Goal: Information Seeking & Learning: Find specific page/section

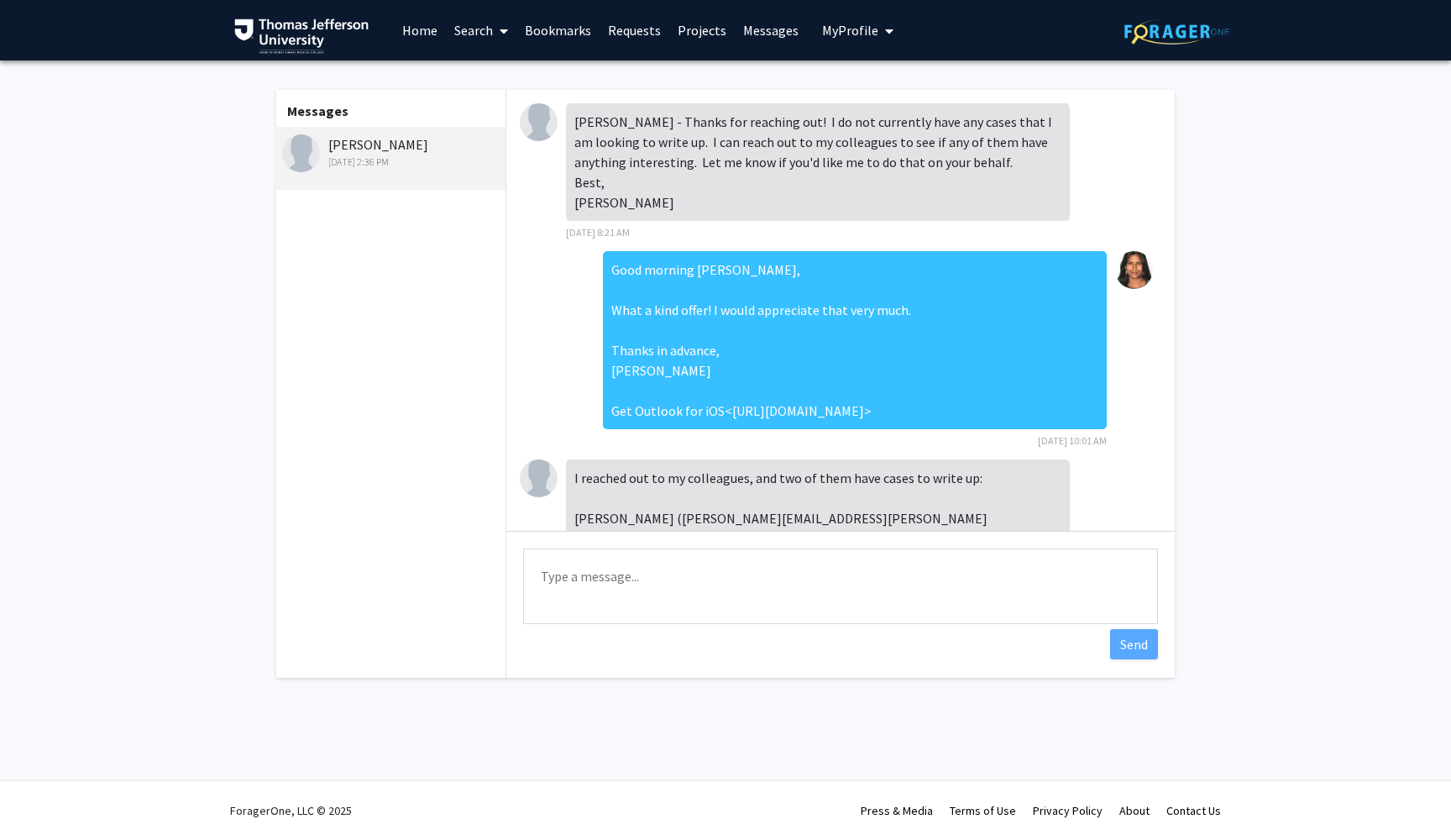
click at [418, 31] on link "Home" at bounding box center [420, 30] width 52 height 59
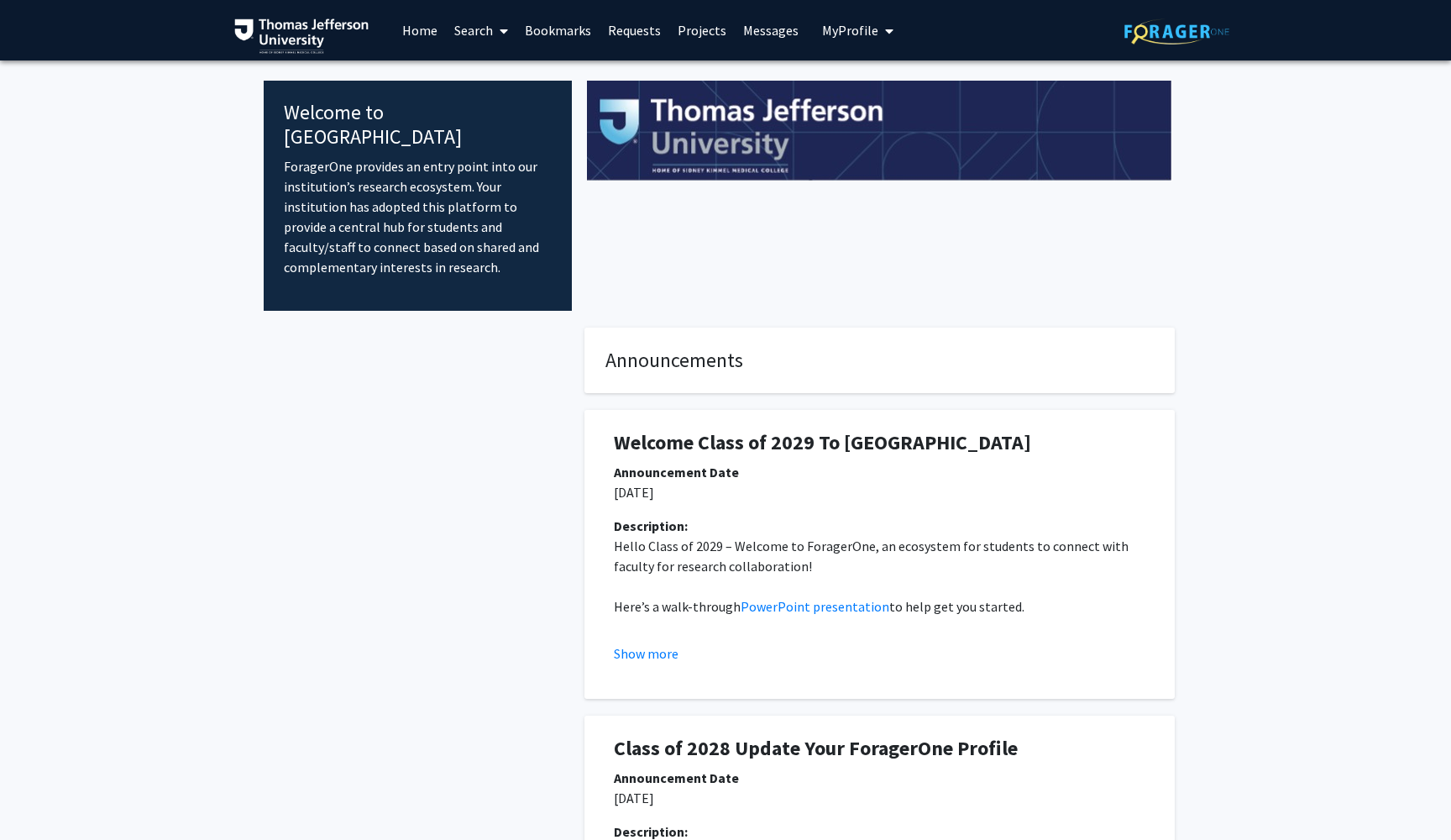
click at [485, 37] on link "Search" at bounding box center [481, 30] width 71 height 59
click at [488, 86] on span "Faculty/Staff" at bounding box center [508, 78] width 123 height 33
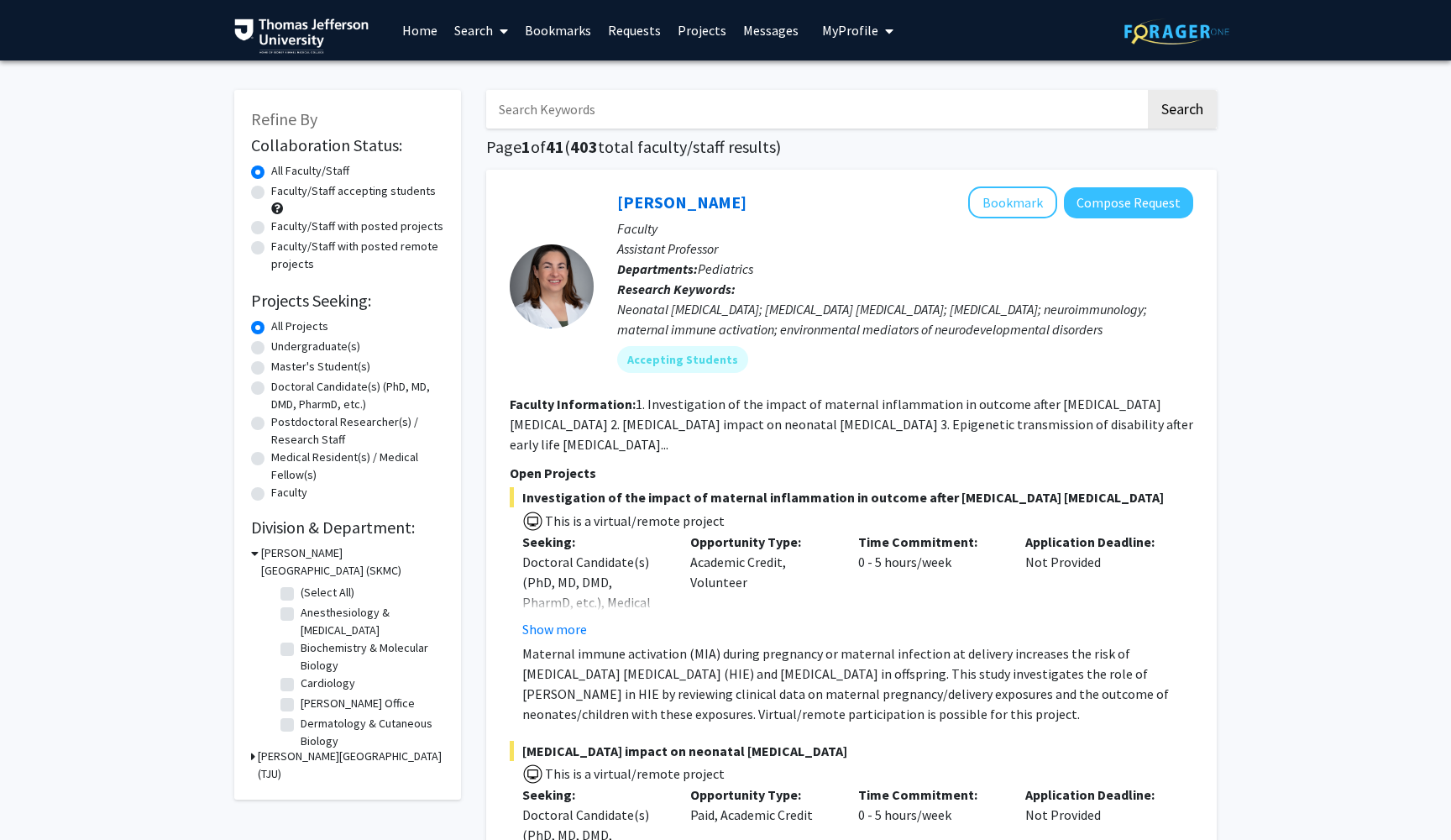
click at [540, 108] on input "Search Keywords" at bounding box center [816, 109] width 659 height 39
click at [1182, 112] on button "Search" at bounding box center [1182, 109] width 69 height 39
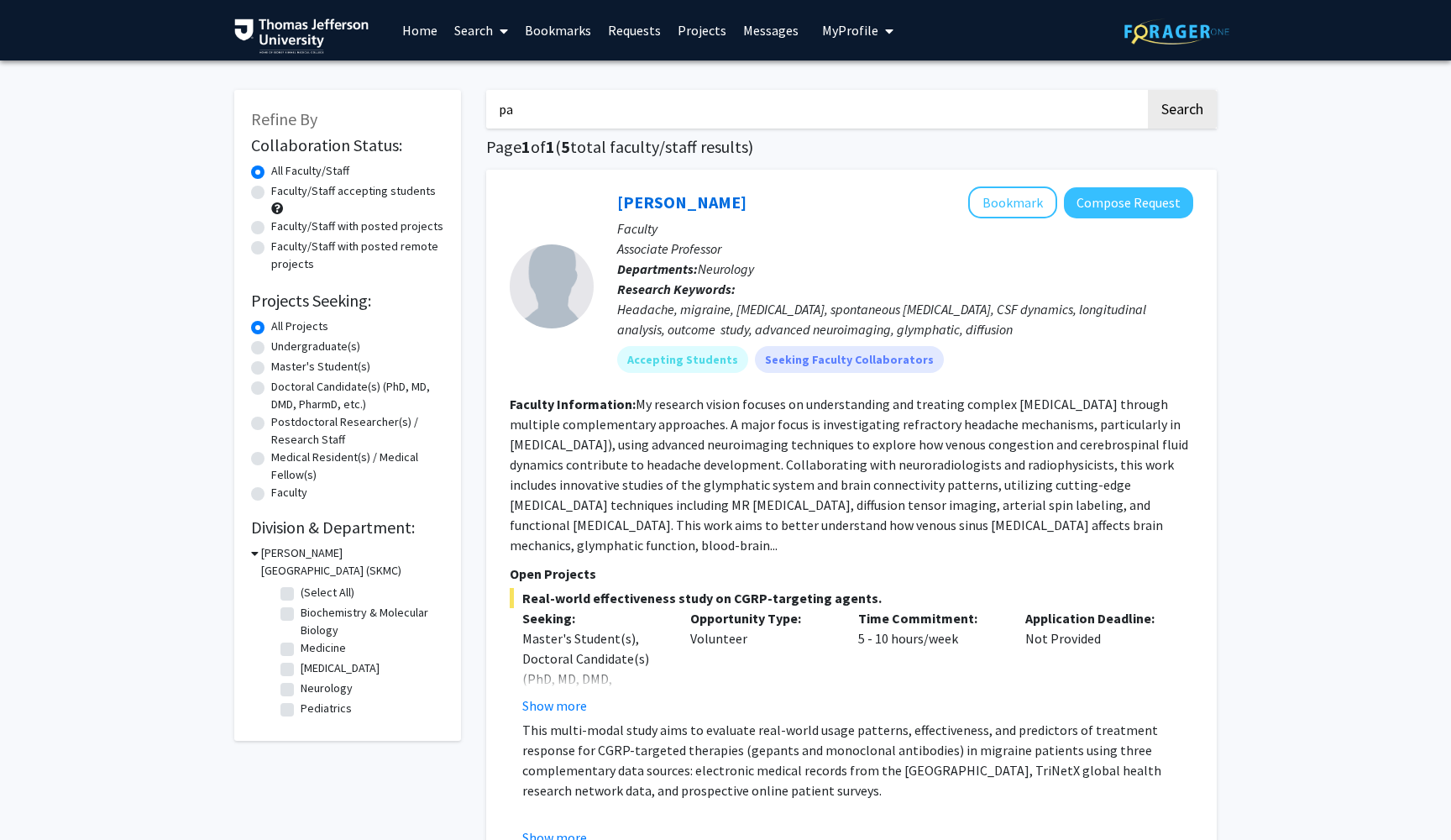
type input "p"
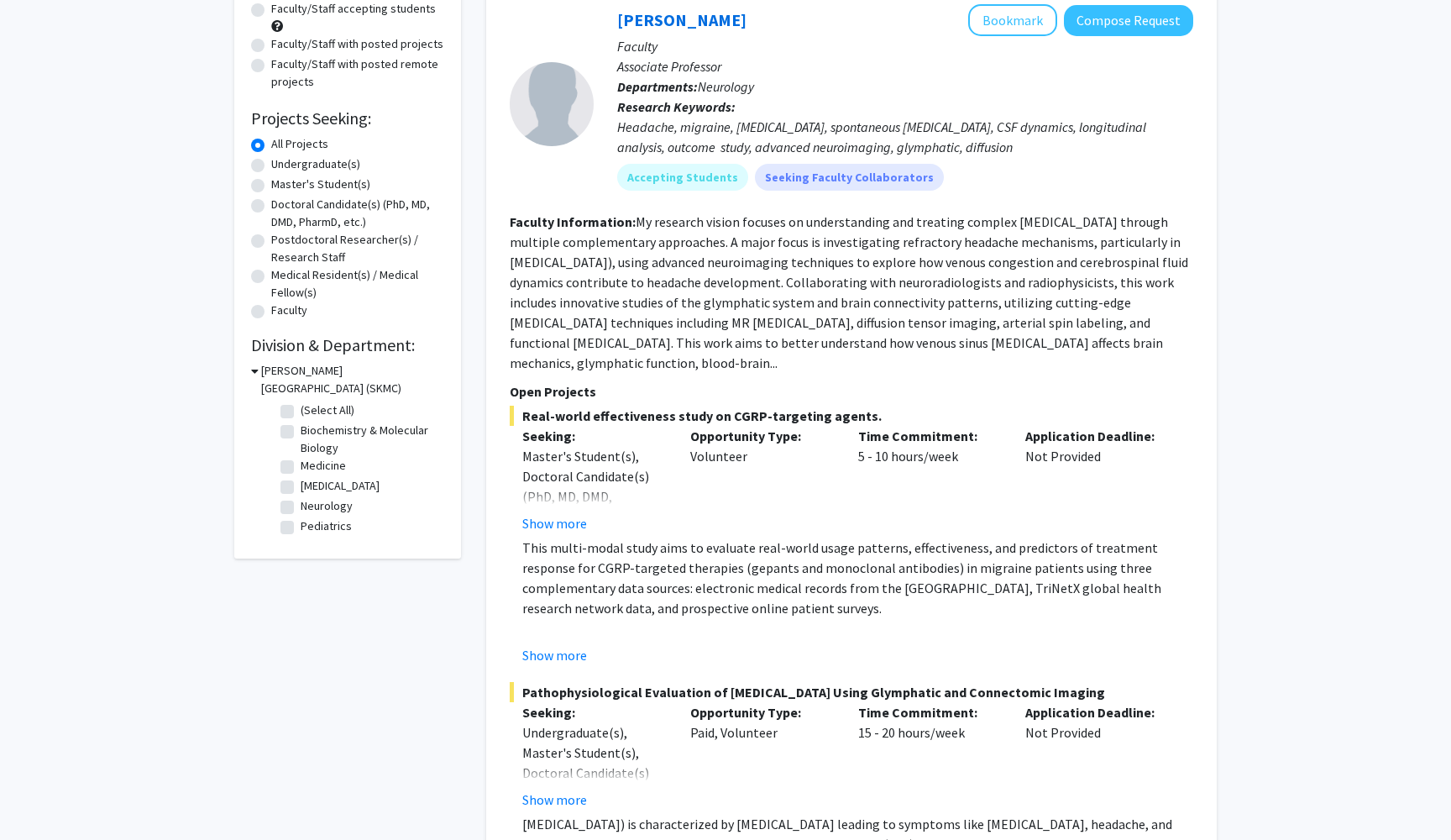
scroll to position [103, 0]
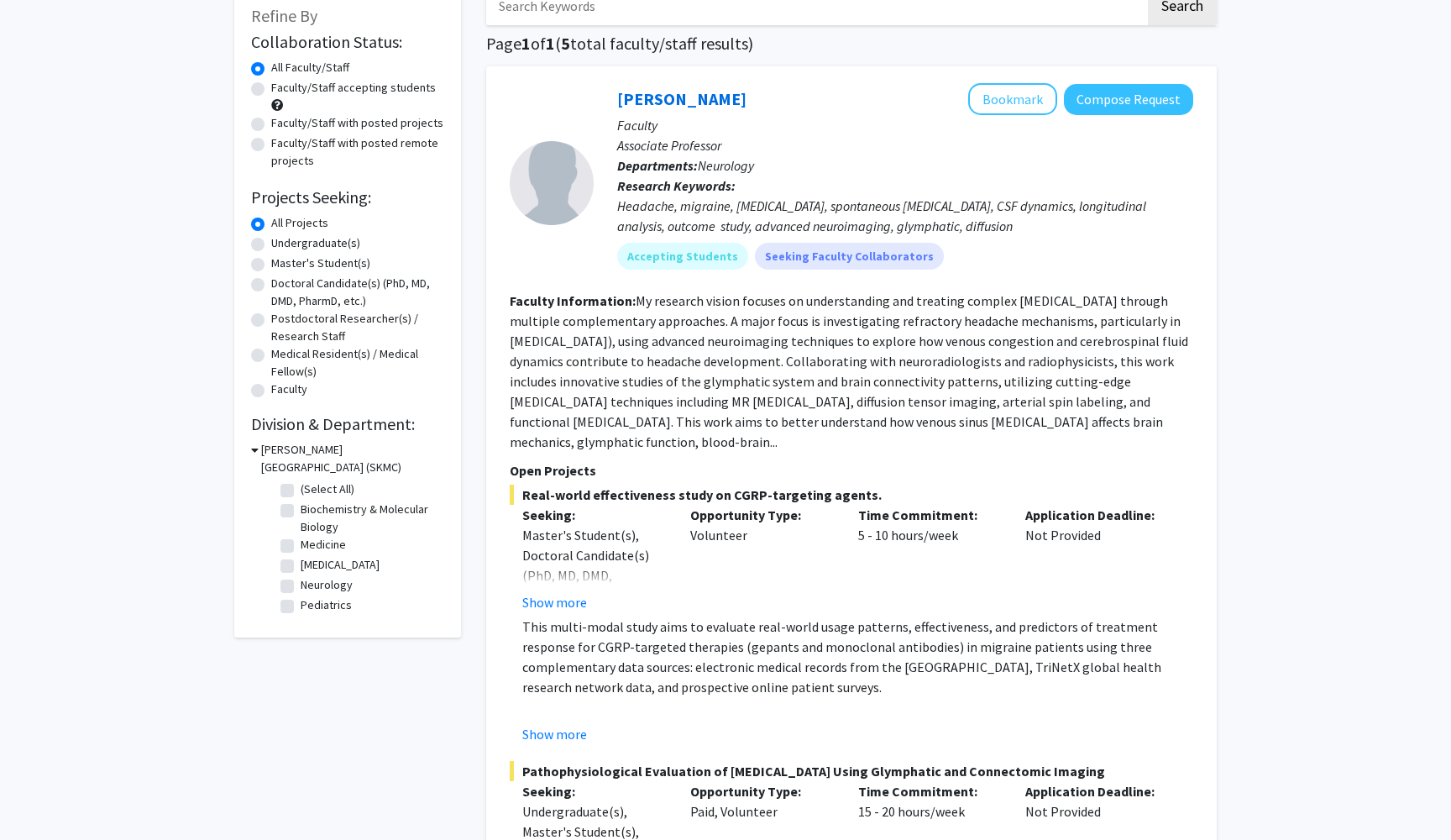
click at [259, 449] on div "[PERSON_NAME][GEOGRAPHIC_DATA] (SKMC)" at bounding box center [347, 458] width 193 height 35
click at [254, 451] on icon at bounding box center [255, 450] width 8 height 18
click at [256, 452] on div "[PERSON_NAME][GEOGRAPHIC_DATA] (SKMC)" at bounding box center [347, 458] width 193 height 35
click at [249, 452] on div "Refine By Collaboration Status: Collaboration Status All Faculty/Staff Collabor…" at bounding box center [347, 240] width 227 height 507
click at [268, 464] on h3 "[PERSON_NAME][GEOGRAPHIC_DATA] (SKMC)" at bounding box center [351, 458] width 187 height 35
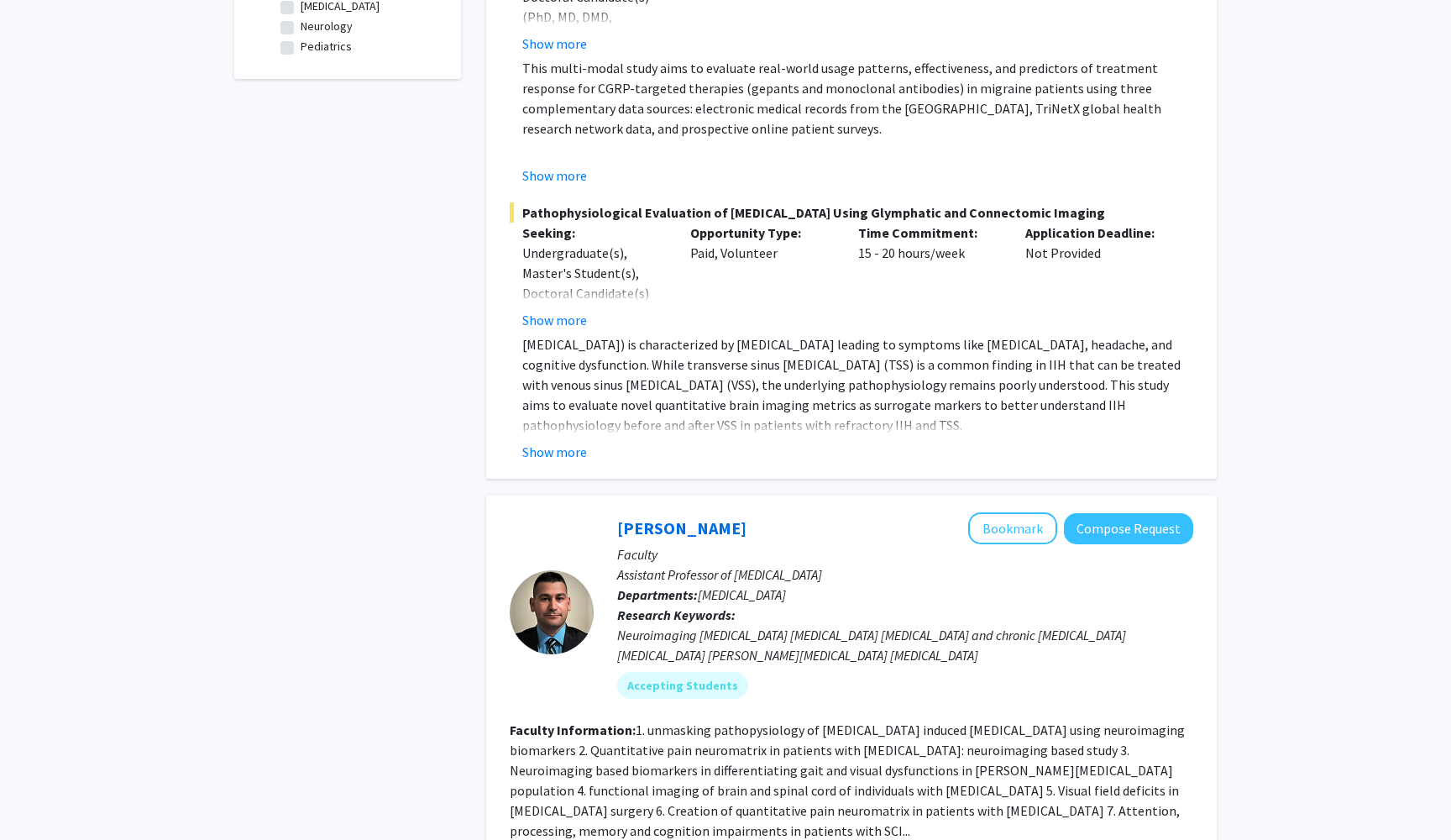
scroll to position [684, 0]
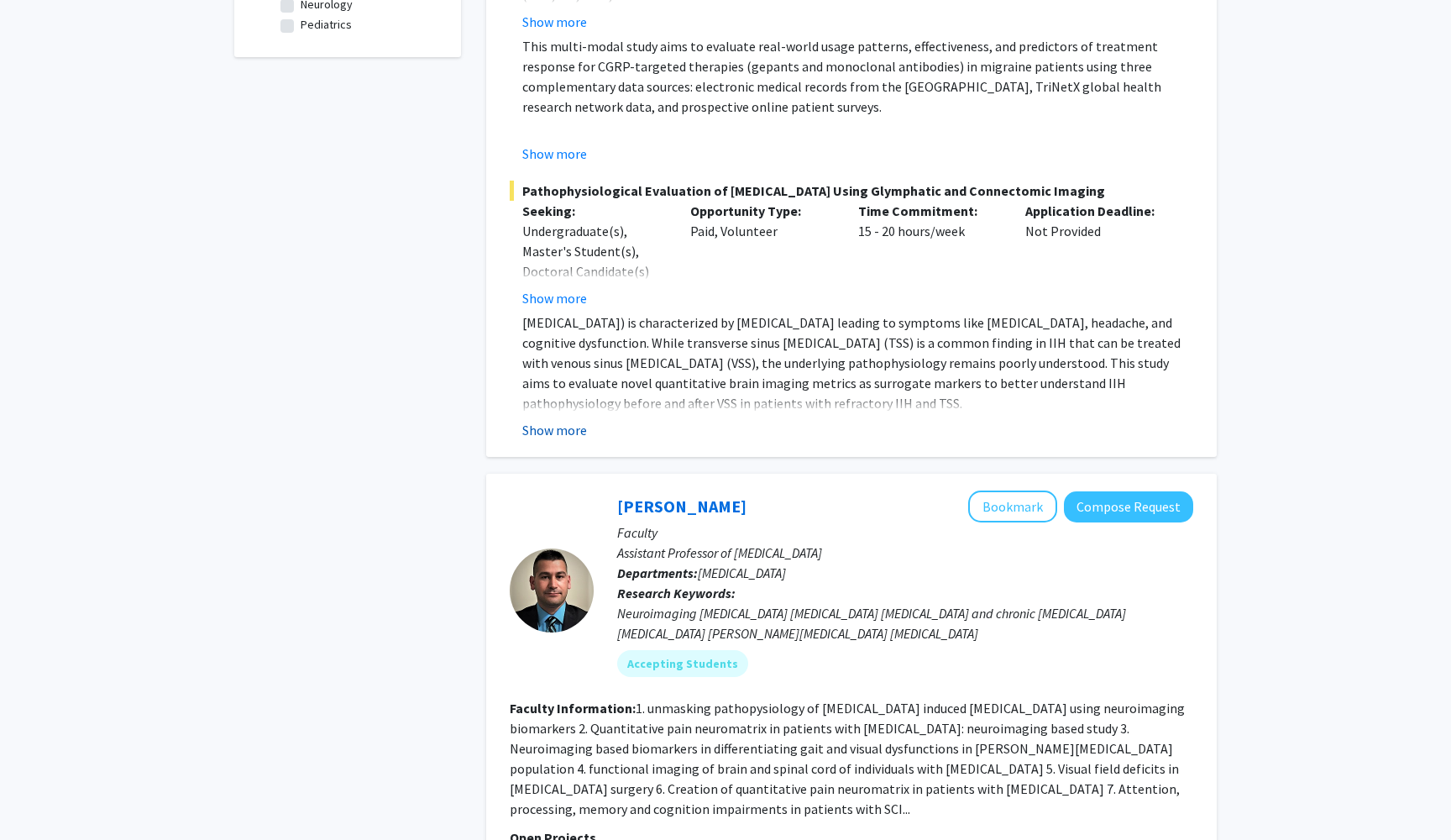
click at [569, 440] on button "Show more" at bounding box center [554, 429] width 64 height 20
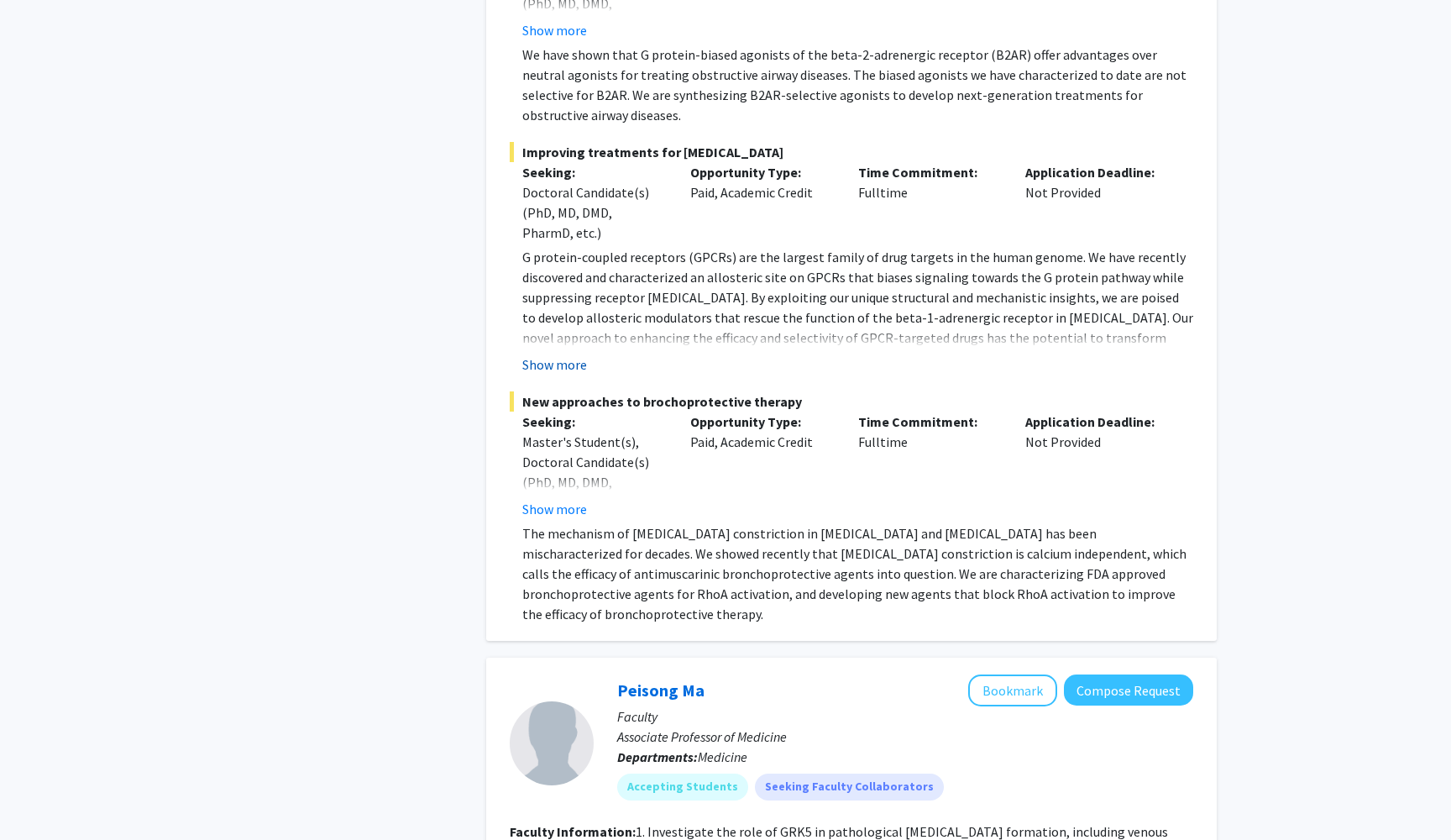
scroll to position [4421, 0]
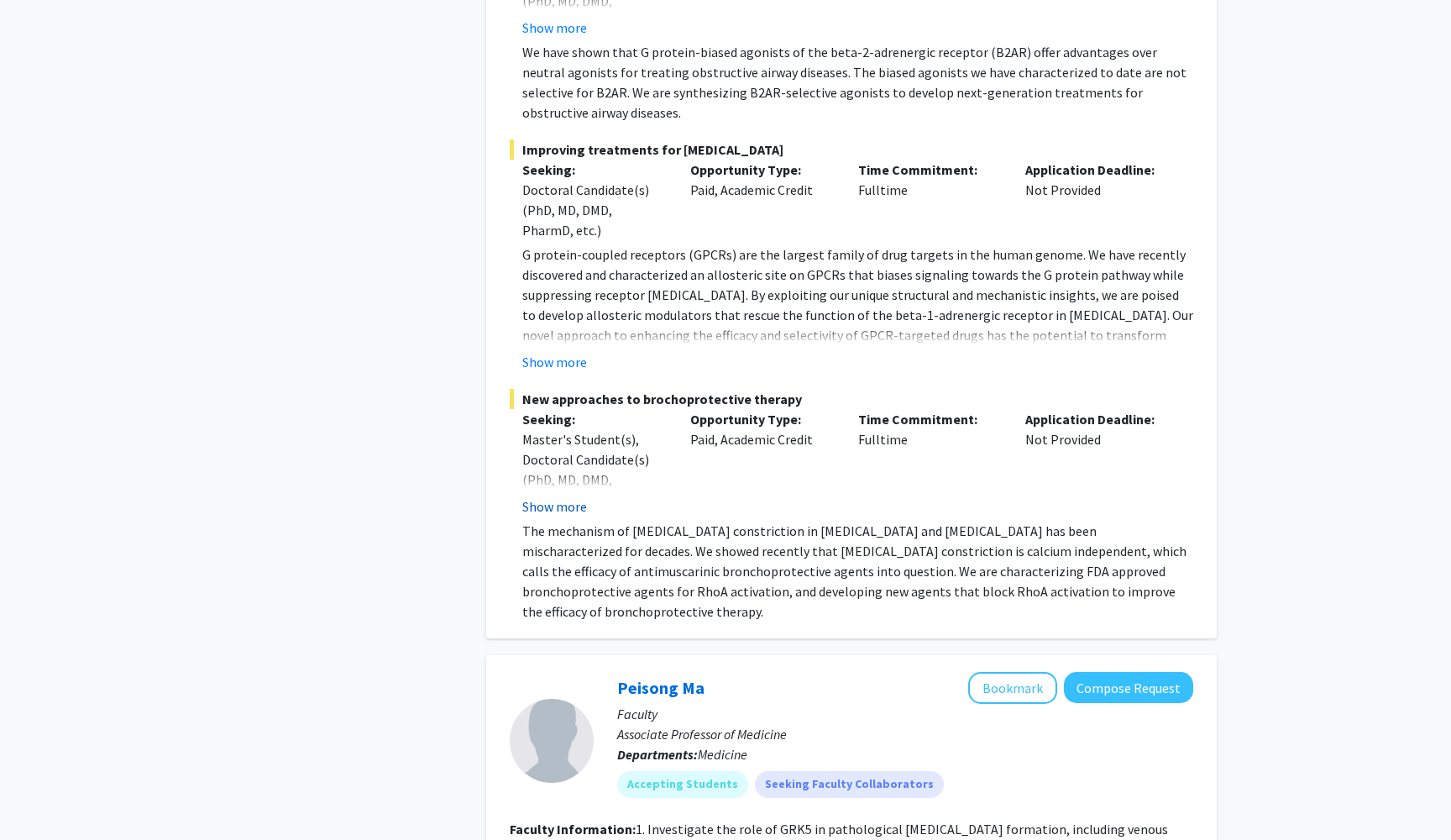
click at [572, 496] on button "Show more" at bounding box center [554, 506] width 64 height 20
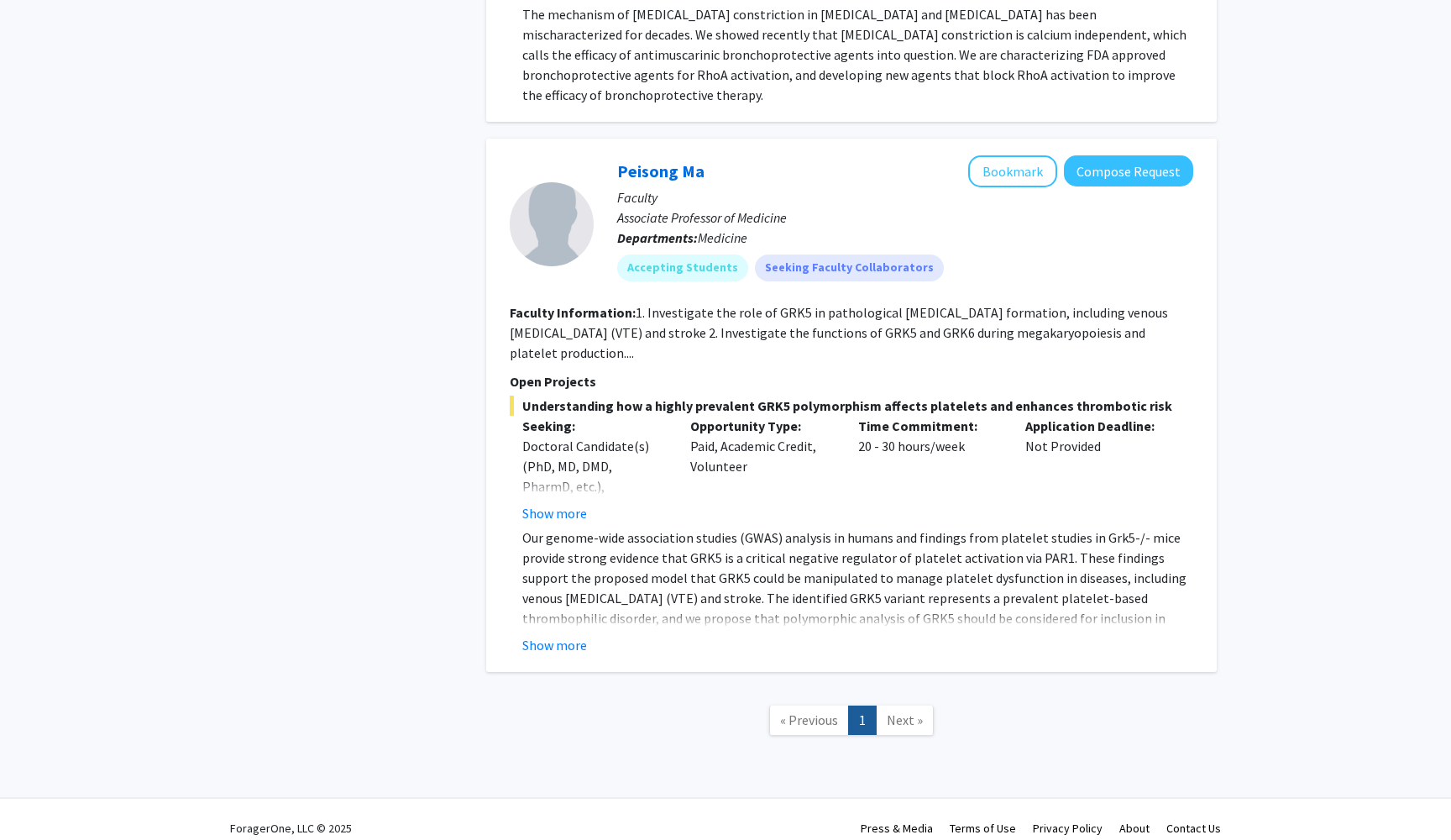
scroll to position [4957, 0]
click at [909, 712] on span "Next »" at bounding box center [904, 720] width 36 height 17
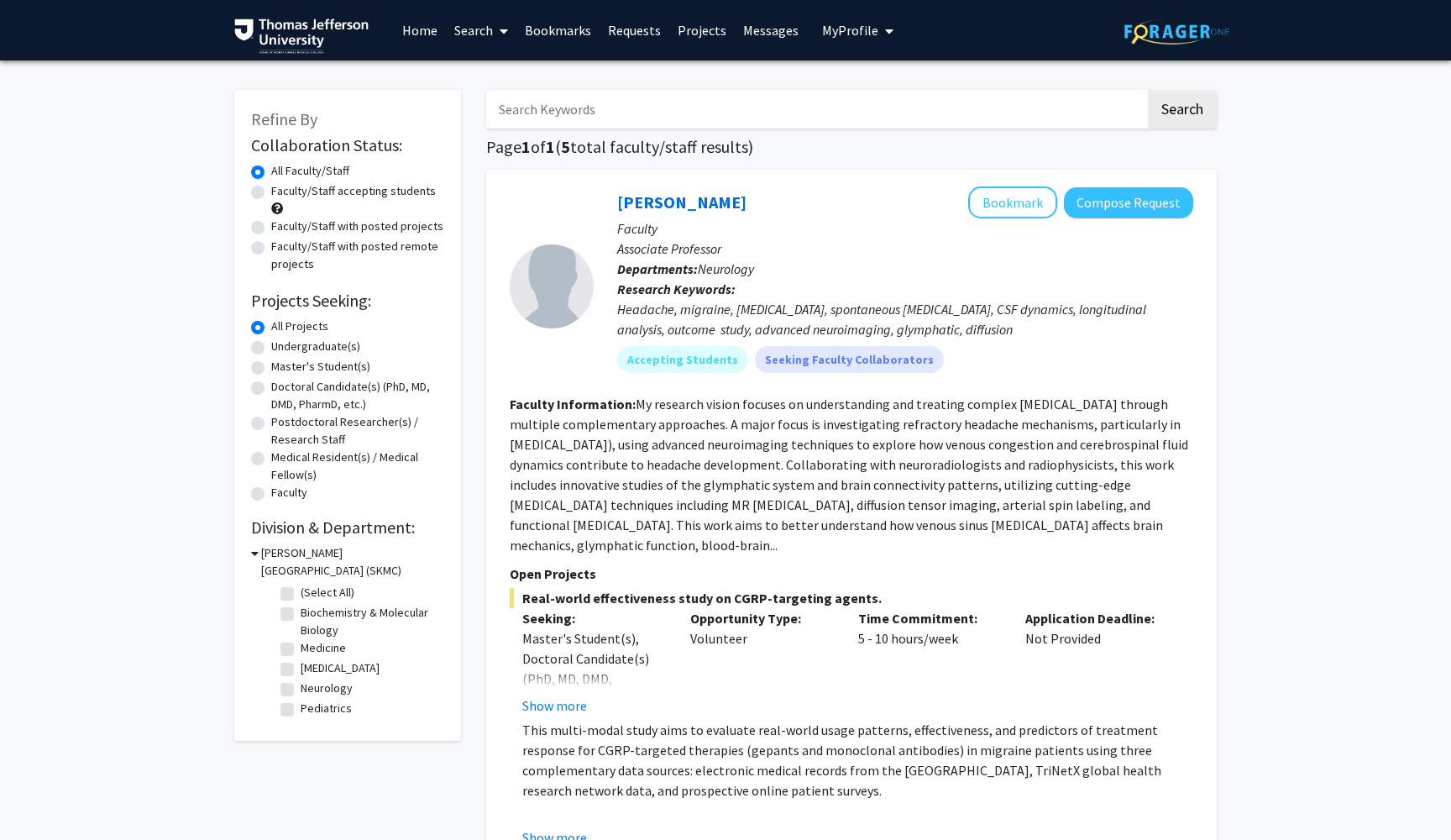
scroll to position [0, 0]
click at [636, 110] on input "Search Keywords" at bounding box center [816, 109] width 659 height 39
click at [1182, 112] on button "Search" at bounding box center [1182, 109] width 69 height 39
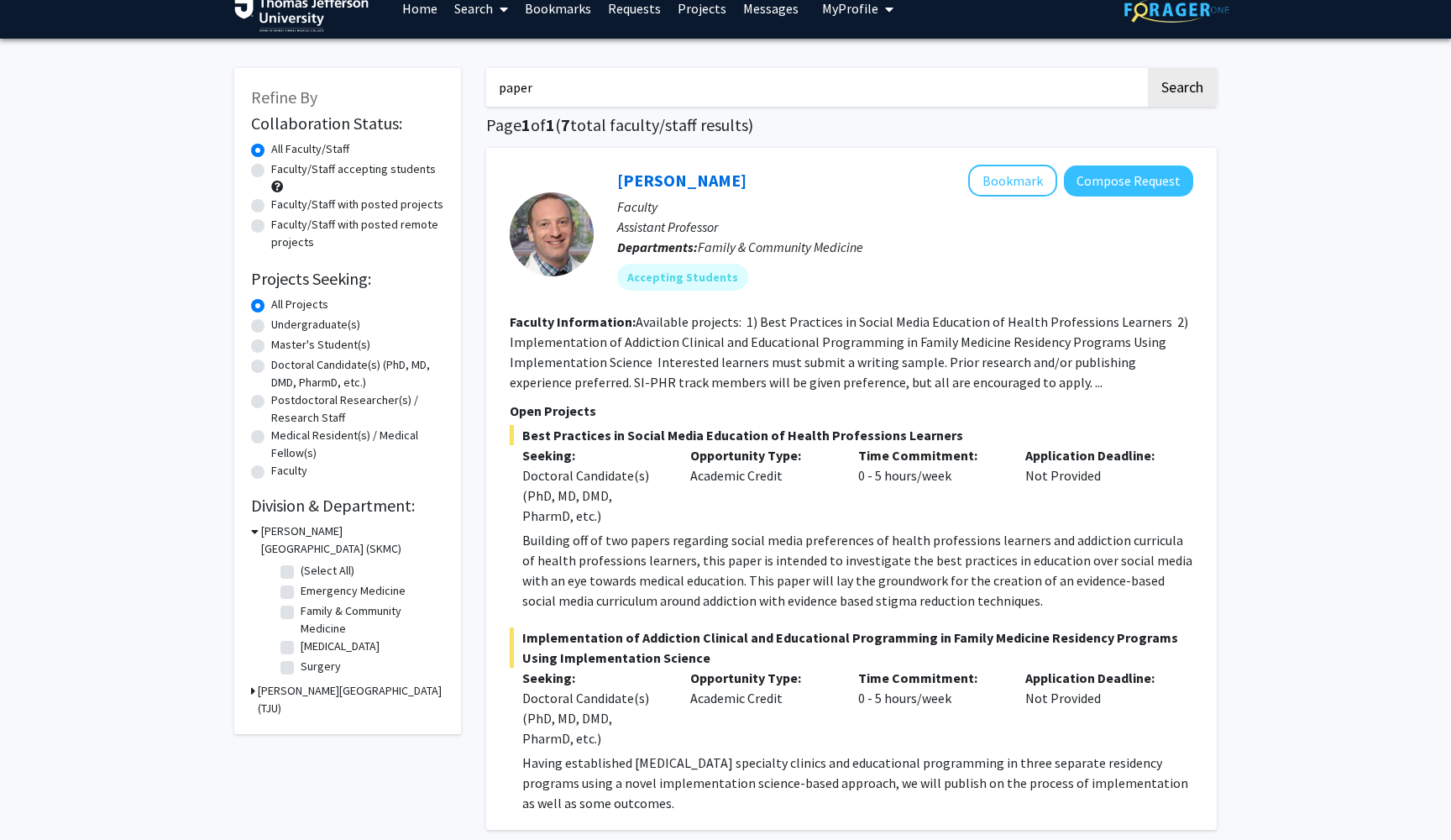
scroll to position [29, 0]
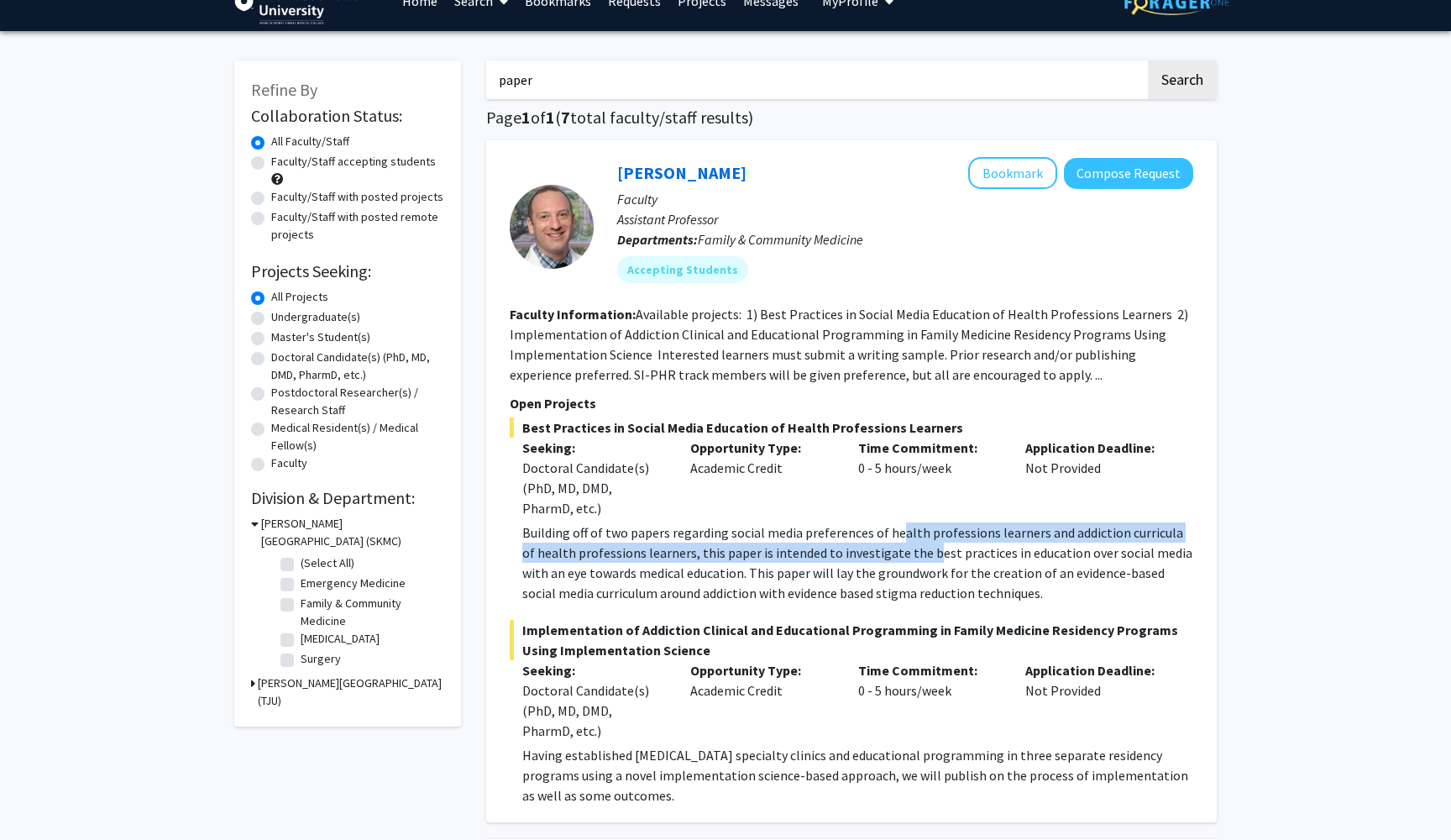
drag, startPoint x: 894, startPoint y: 530, endPoint x: 912, endPoint y: 546, distance: 24.1
click at [913, 547] on p "Building off of two papers regarding social media preferences of health profess…" at bounding box center [858, 562] width 671 height 80
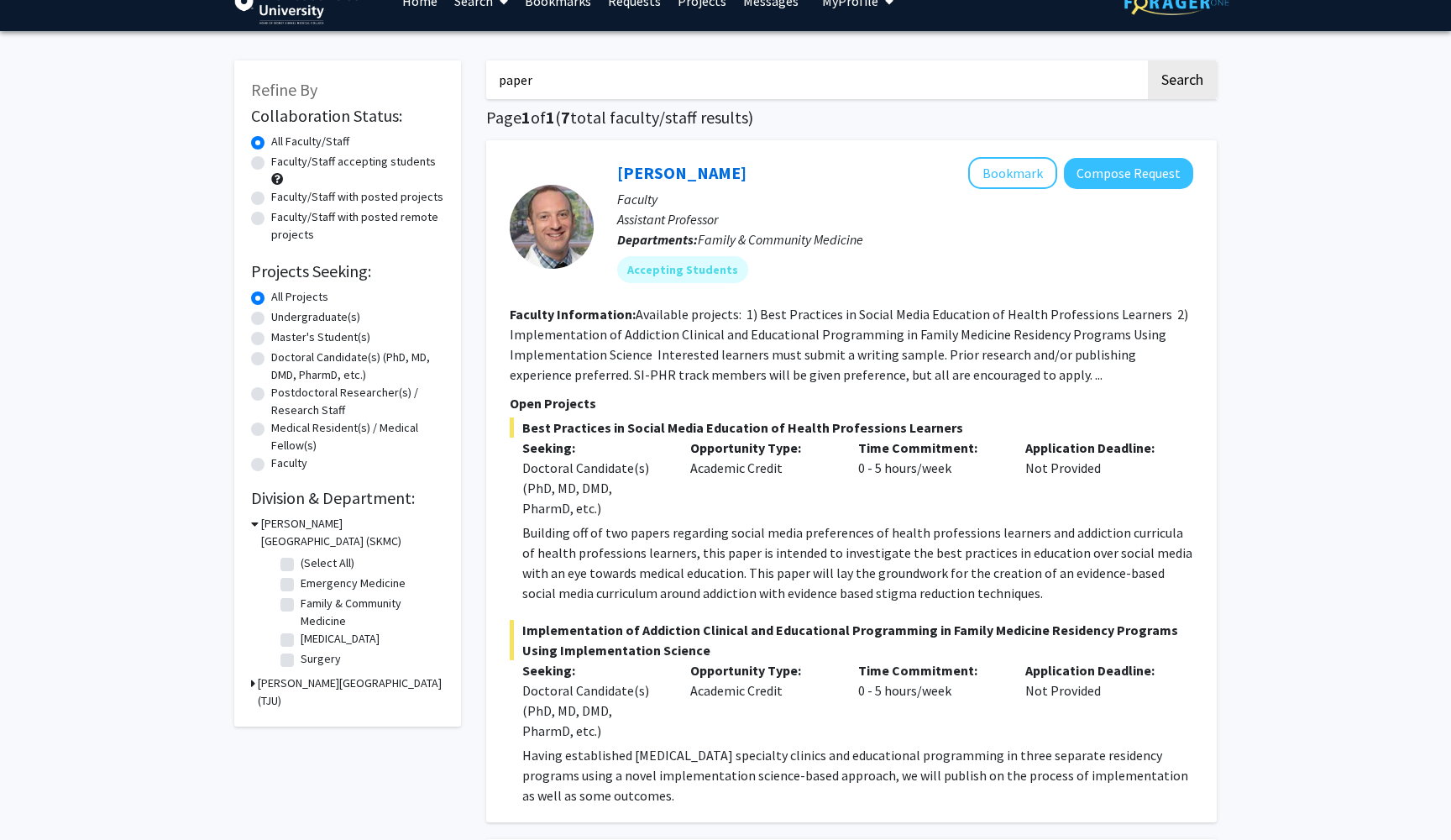
click at [917, 564] on p "Building off of two papers regarding social media preferences of health profess…" at bounding box center [858, 562] width 671 height 80
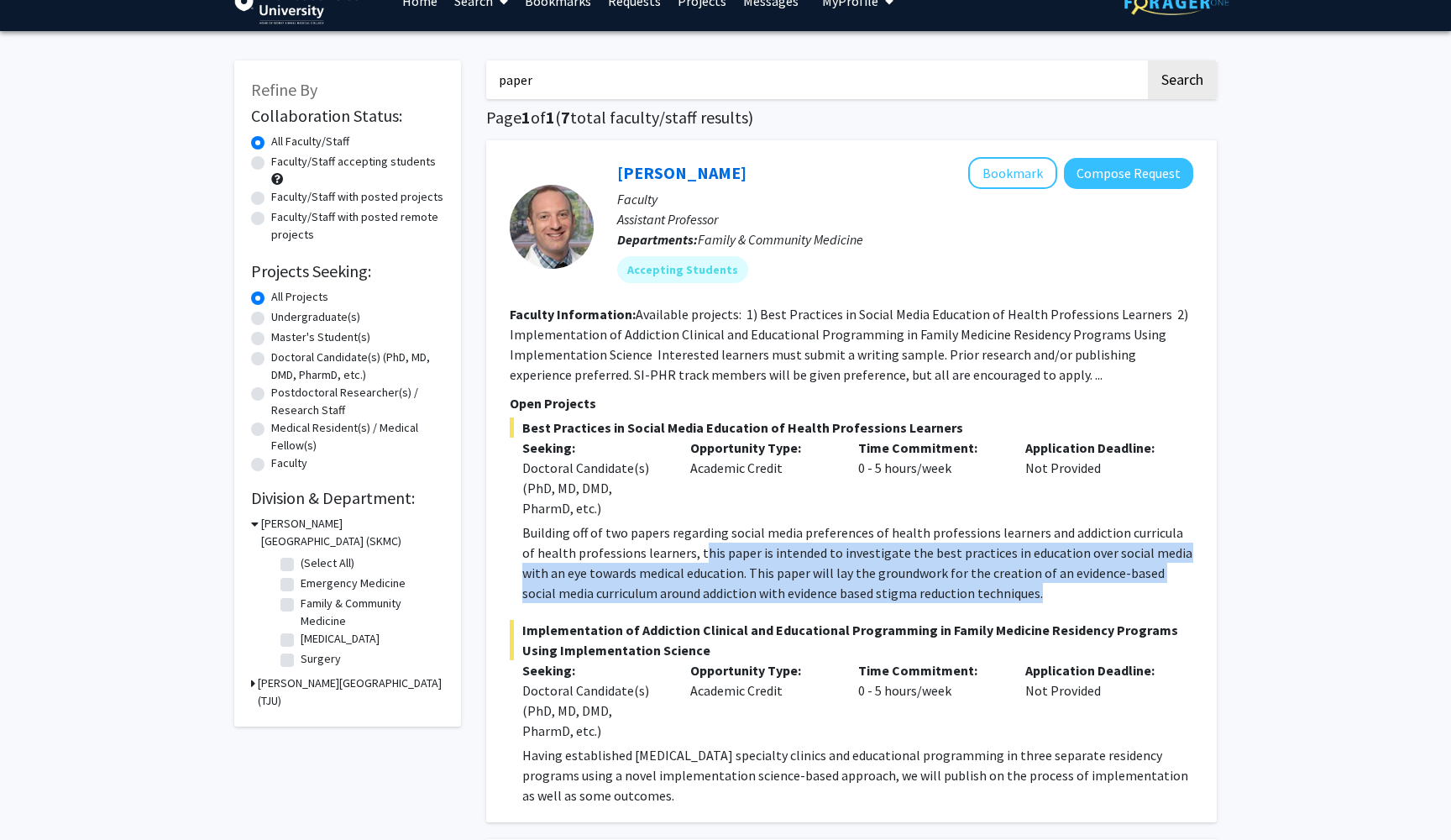
drag, startPoint x: 685, startPoint y: 560, endPoint x: 1001, endPoint y: 605, distance: 319.2
click at [1001, 603] on p "Building off of two papers regarding social media preferences of health profess…" at bounding box center [858, 562] width 671 height 80
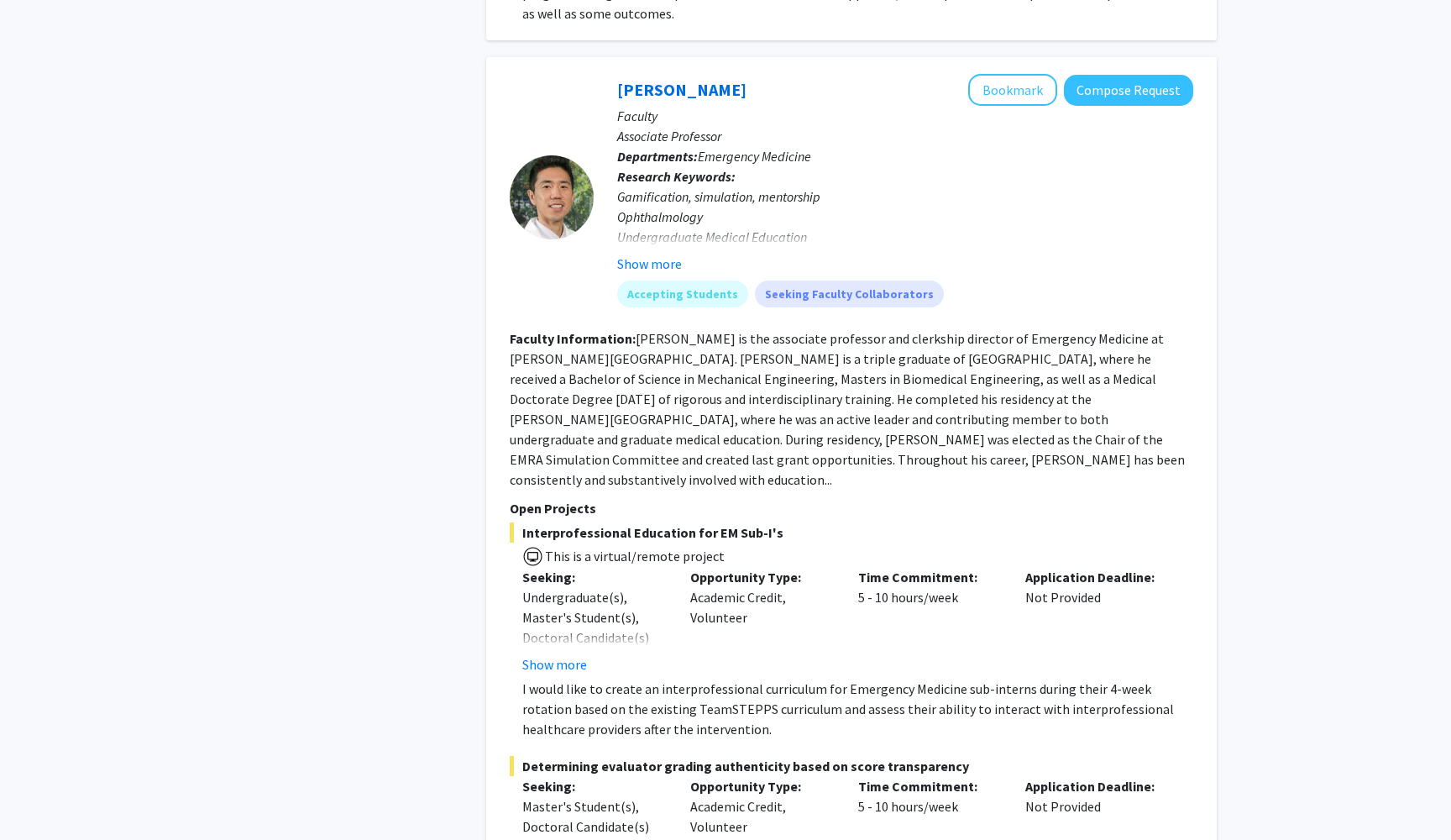
scroll to position [810, 0]
drag, startPoint x: 587, startPoint y: 85, endPoint x: 765, endPoint y: 87, distance: 178.0
click at [765, 87] on section "[PERSON_NAME] Bookmark Compose Request Faculty Associate Professor Departments:…" at bounding box center [852, 197] width 684 height 246
copy section "[PERSON_NAME]"
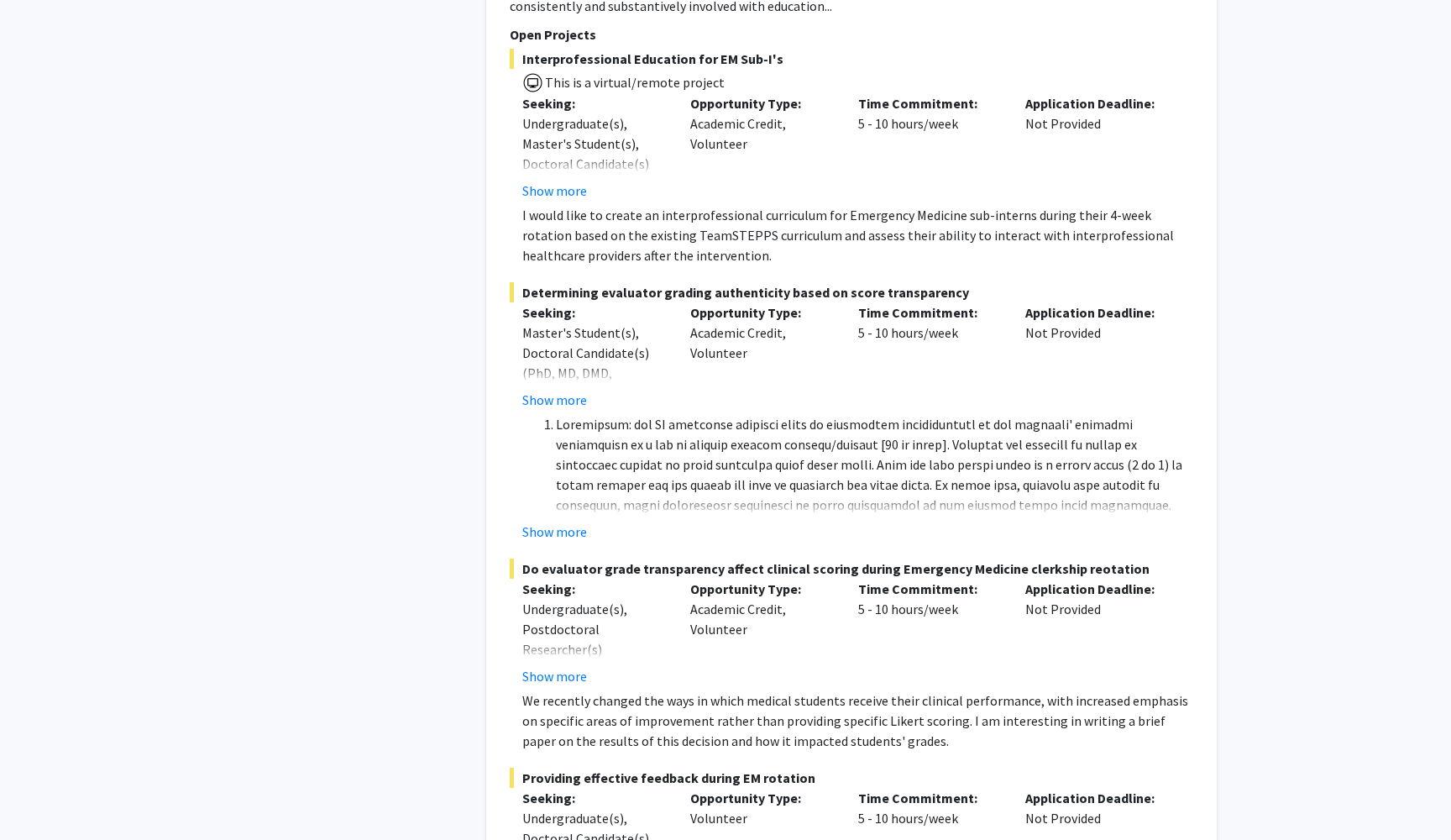
scroll to position [1287, 0]
click at [575, 520] on button "Show more" at bounding box center [554, 530] width 64 height 20
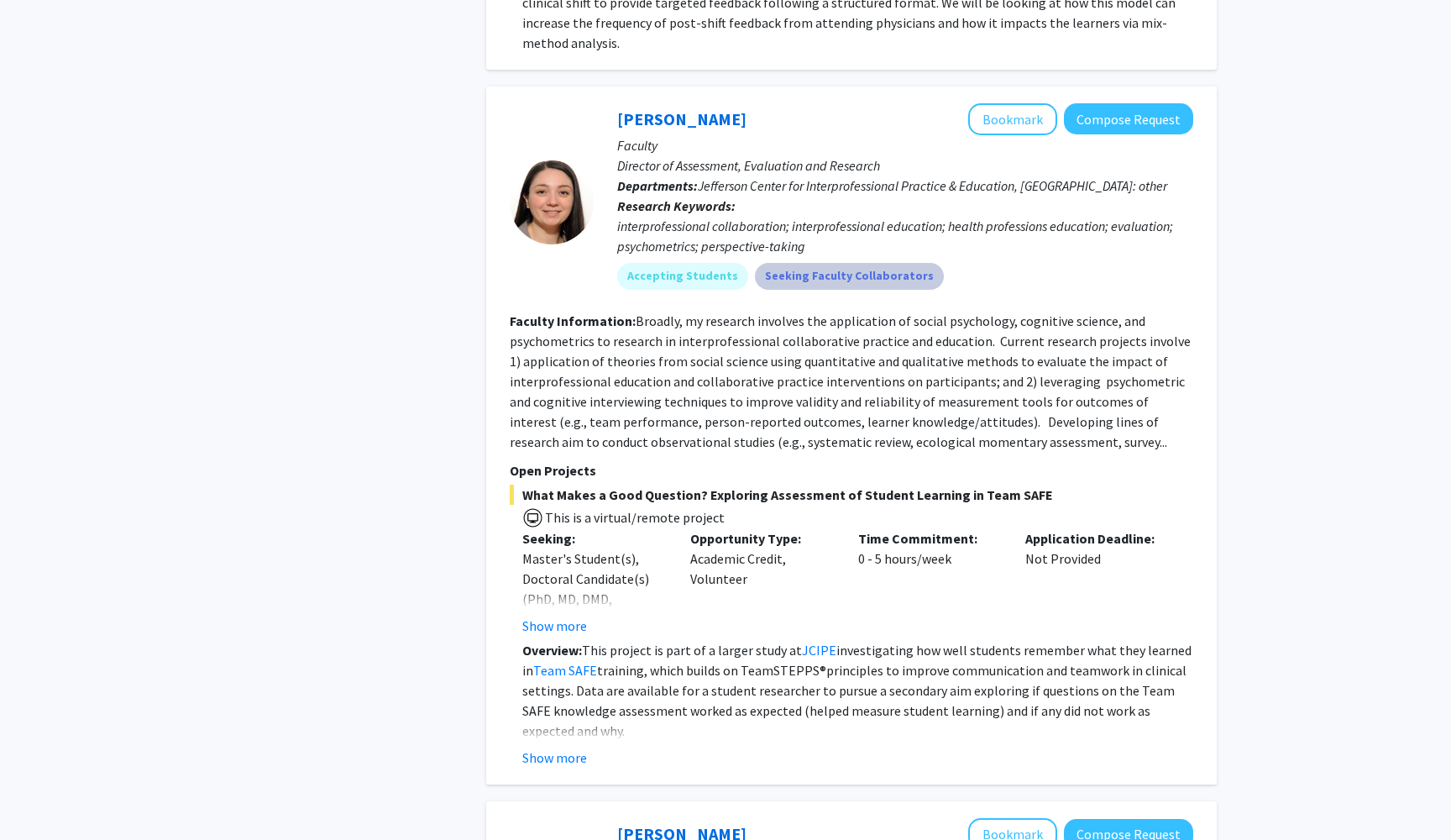
scroll to position [2474, 0]
click at [563, 747] on button "Show more" at bounding box center [554, 757] width 64 height 20
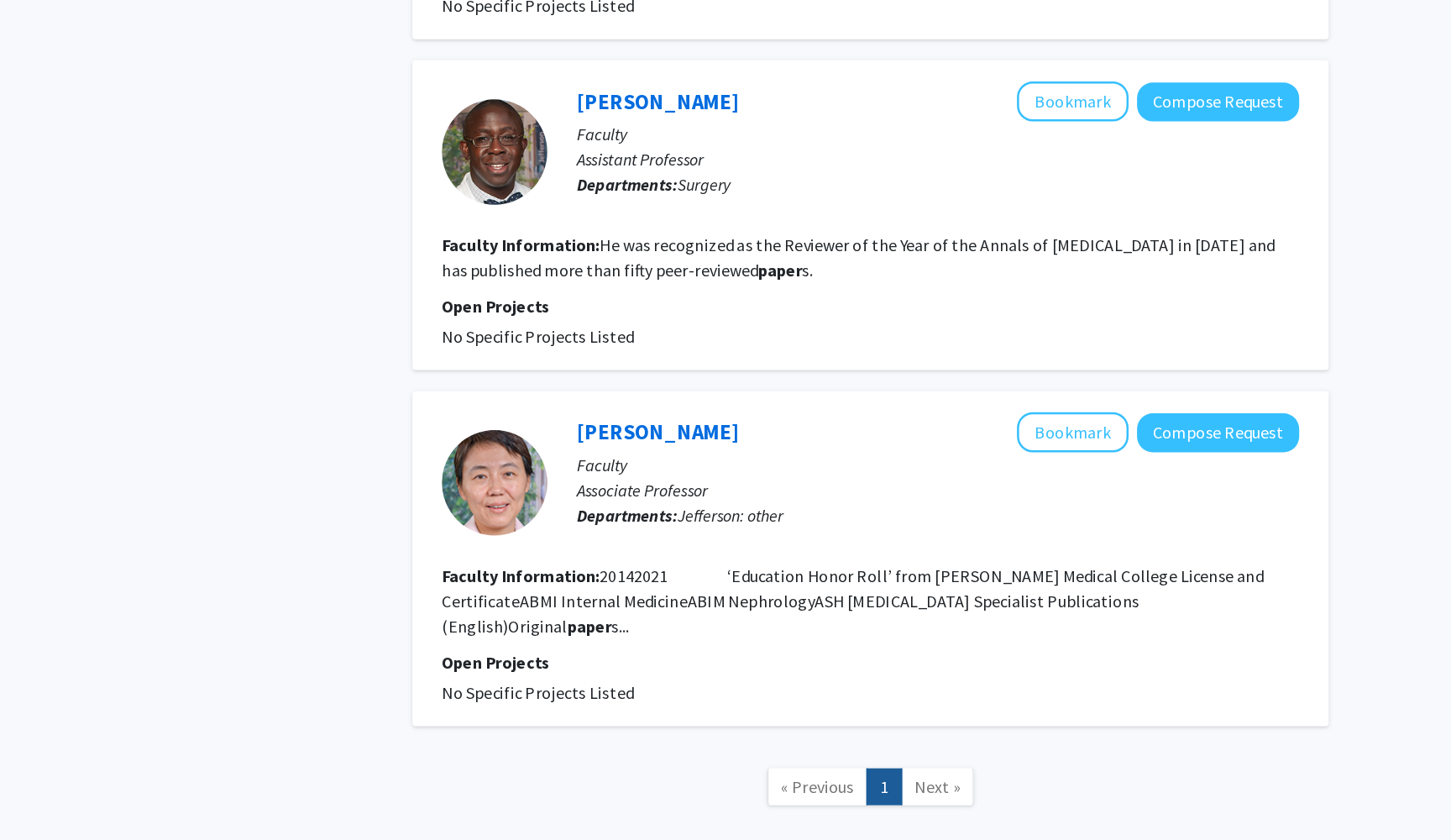
scroll to position [3936, 0]
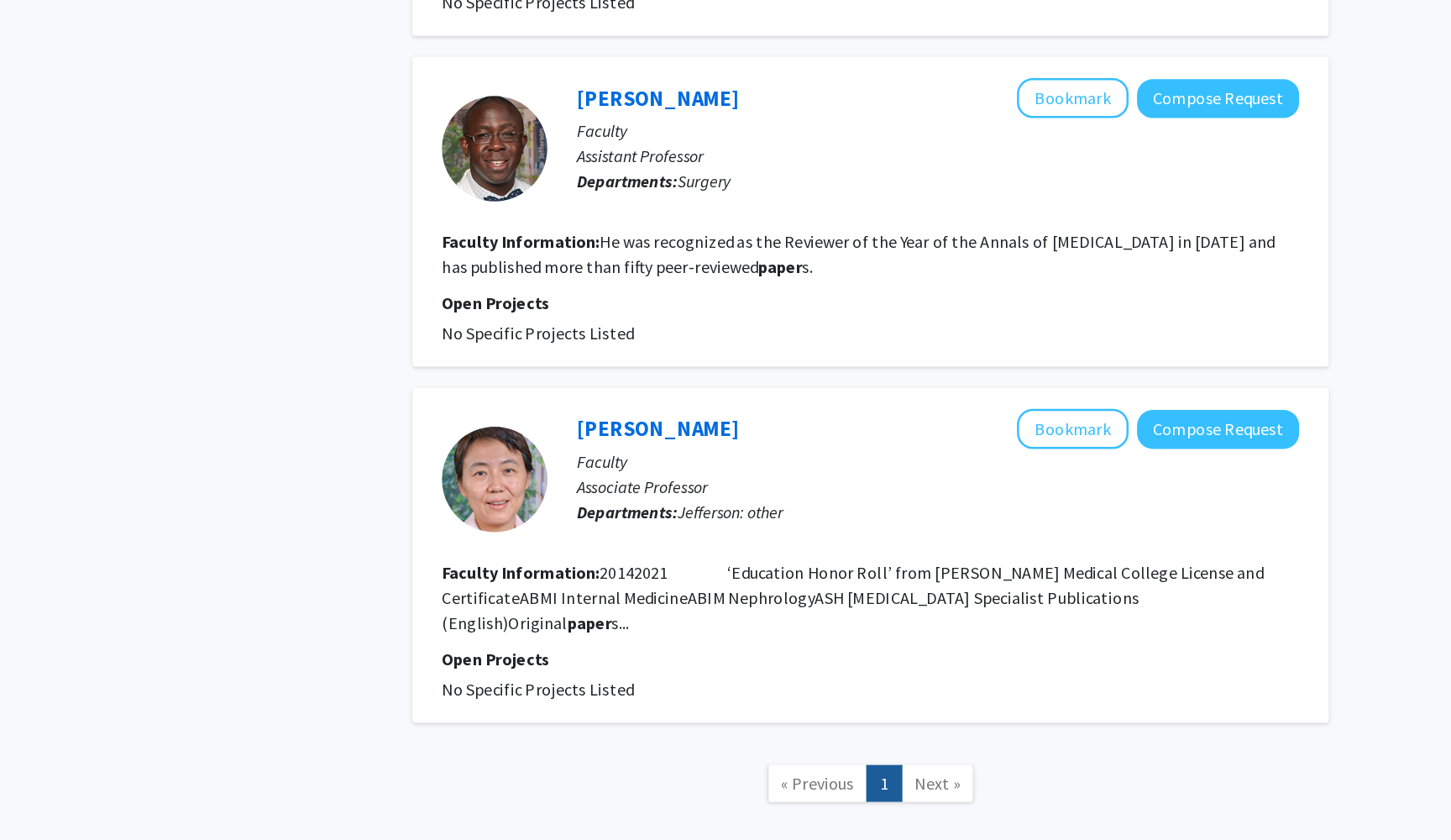
click at [876, 780] on link "Next »" at bounding box center [905, 794] width 58 height 29
click at [887, 786] on span "Next »" at bounding box center [904, 794] width 36 height 17
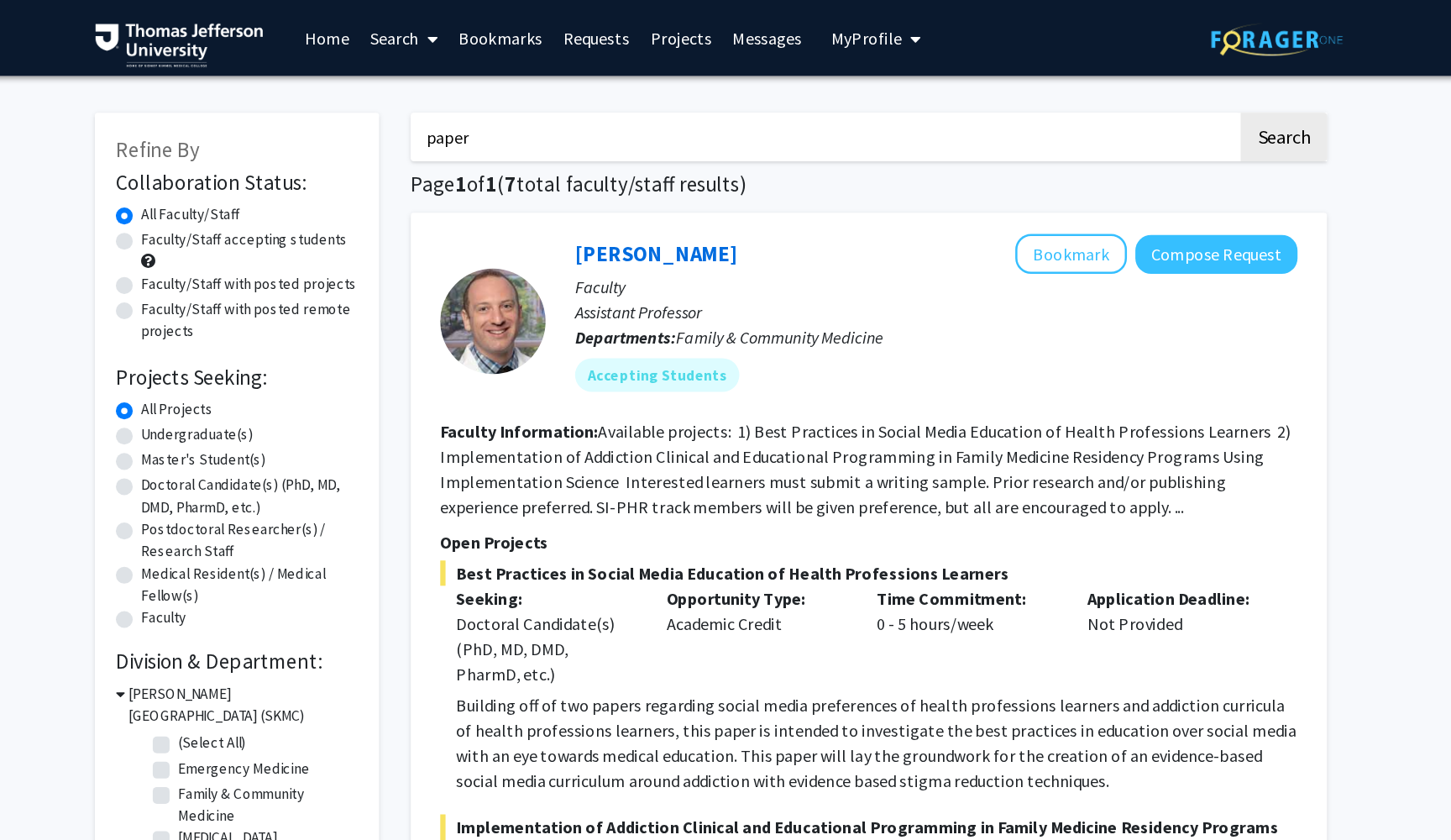
scroll to position [0, 0]
drag, startPoint x: 527, startPoint y: 115, endPoint x: 263, endPoint y: 56, distance: 270.5
type input "p"
type input "opportunity"
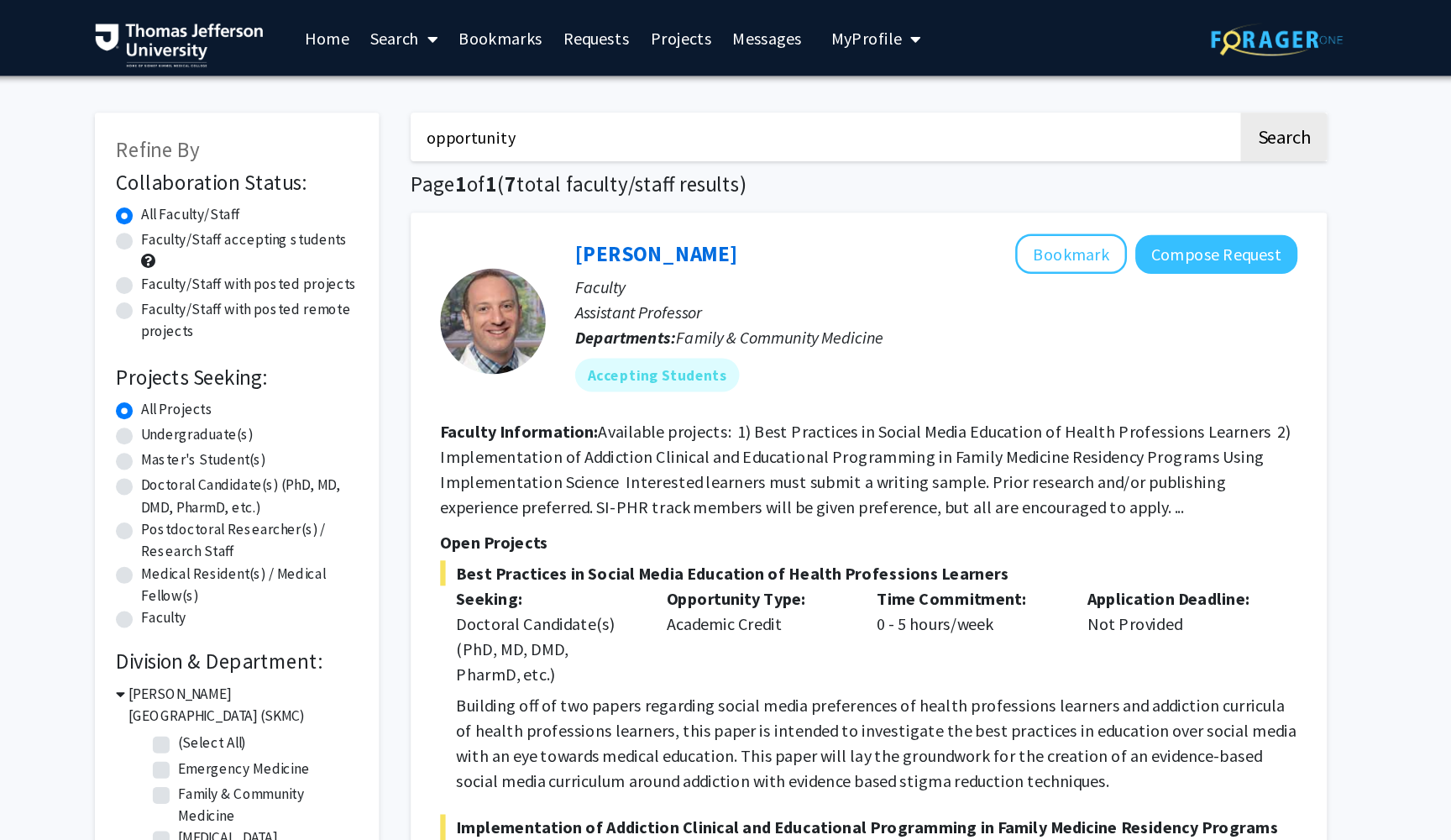
click at [1148, 112] on button "Search" at bounding box center [1182, 109] width 69 height 39
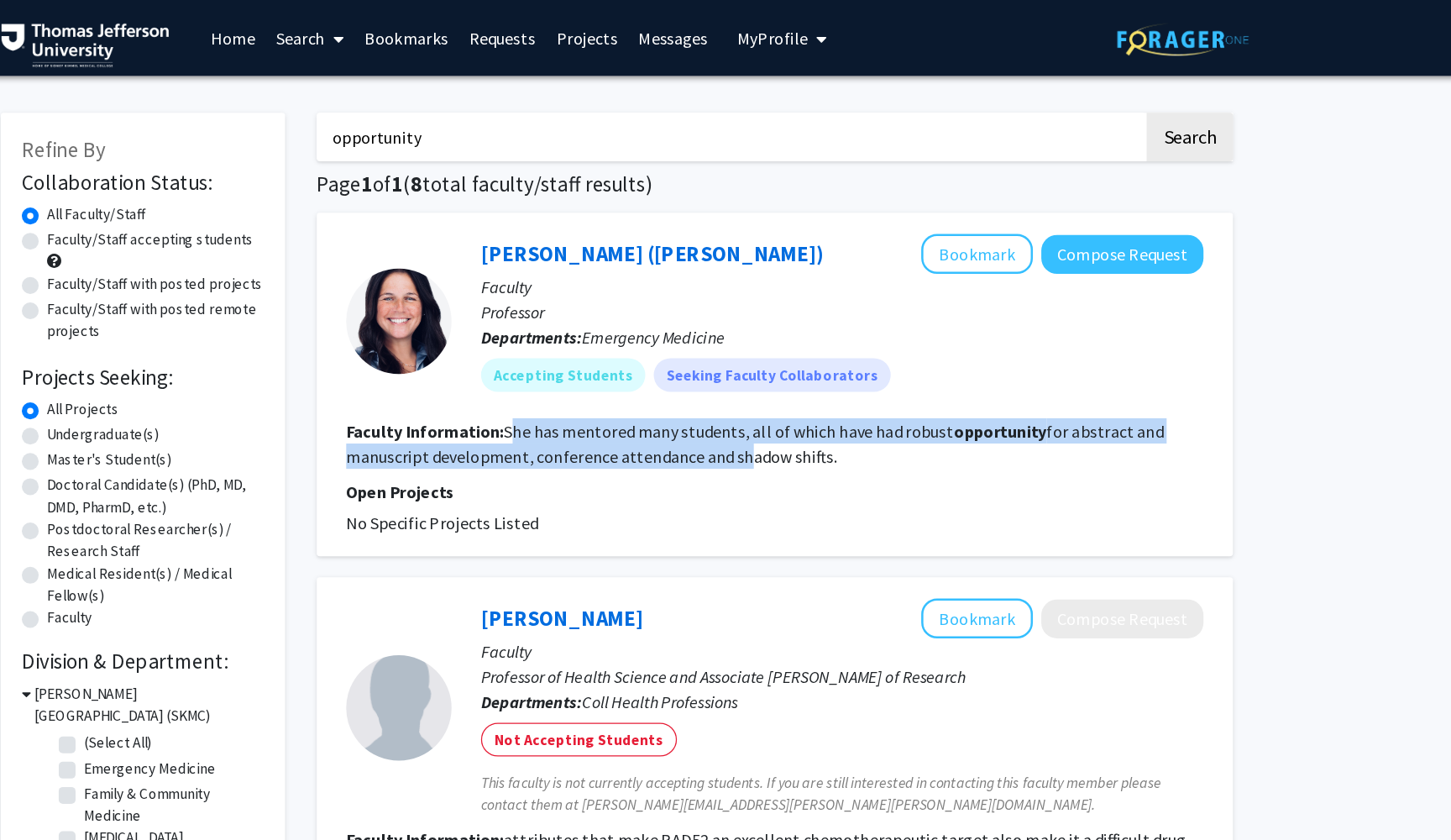
drag, startPoint x: 406, startPoint y: 350, endPoint x: 587, endPoint y: 363, distance: 181.5
click at [587, 363] on fg-read-more "She has mentored many students, all of which have had robust opportunity for ab…" at bounding box center [835, 353] width 651 height 37
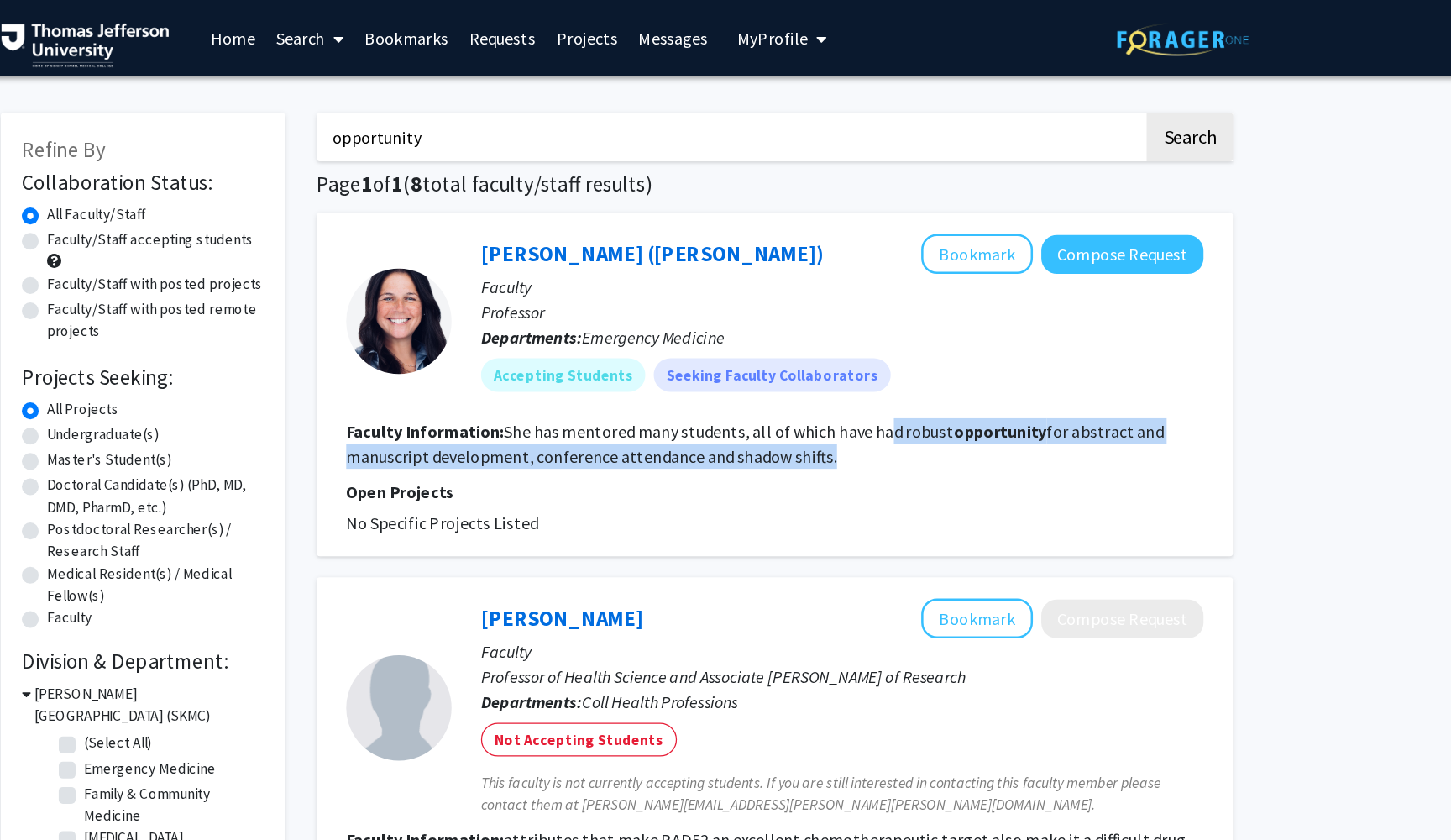
drag, startPoint x: 657, startPoint y: 366, endPoint x: 703, endPoint y: 341, distance: 52.4
click at [703, 341] on fg-read-more "She has mentored many students, all of which have had robust opportunity for ab…" at bounding box center [835, 353] width 651 height 37
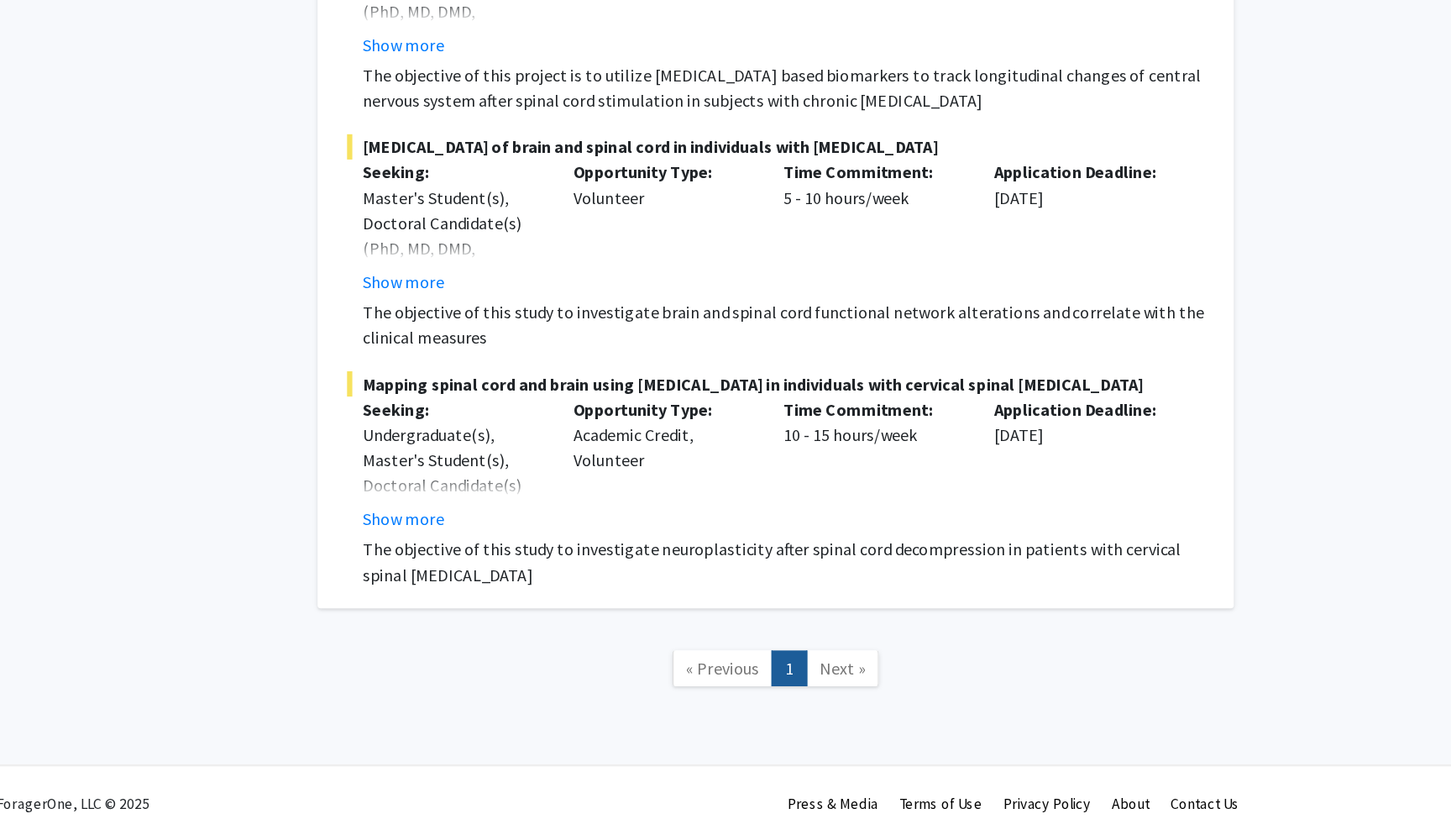
scroll to position [3917, 0]
click at [887, 695] on span "Next »" at bounding box center [904, 702] width 36 height 17
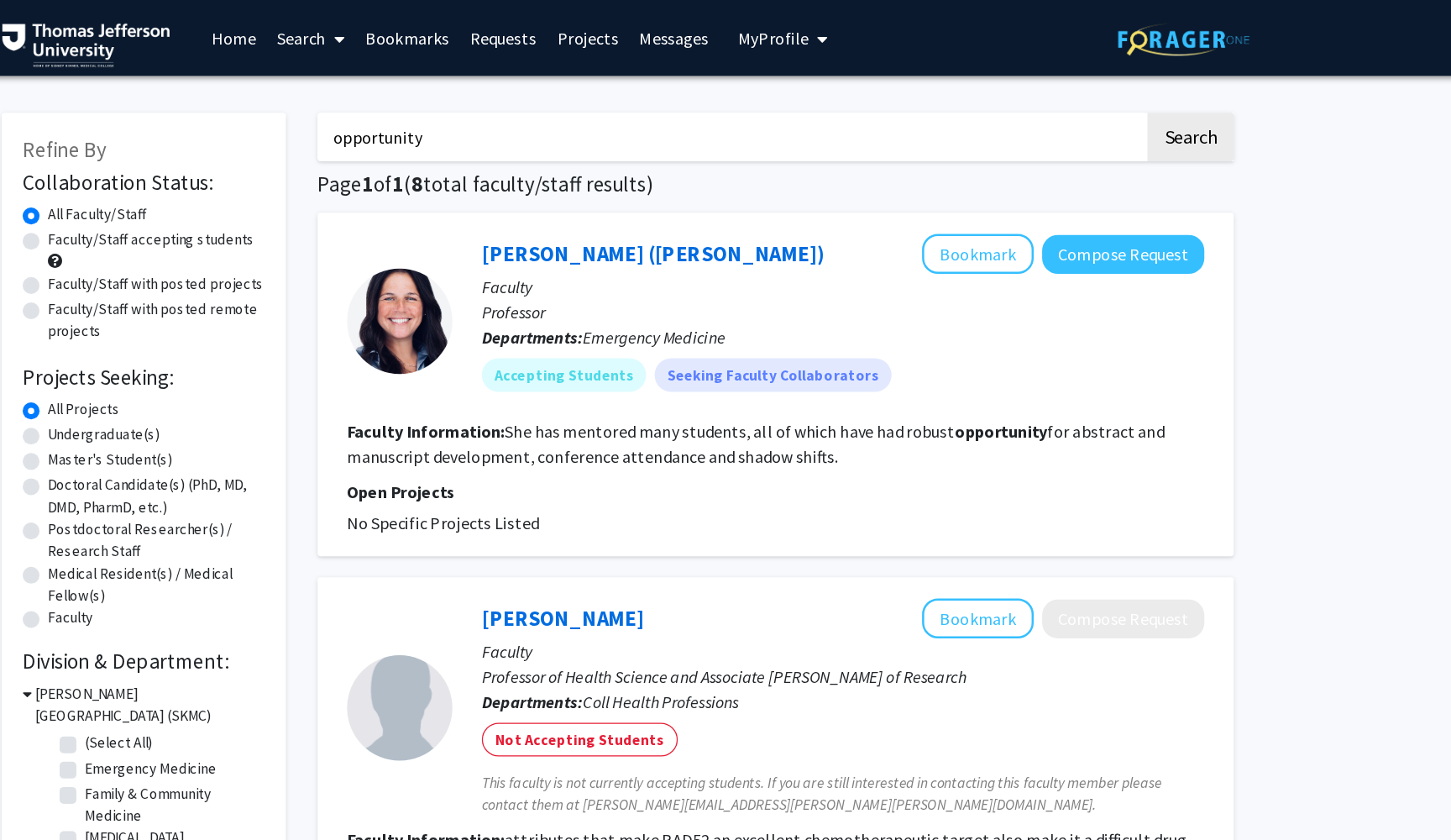
scroll to position [0, 0]
click at [617, 205] on link "[PERSON_NAME] ([PERSON_NAME])" at bounding box center [754, 202] width 273 height 21
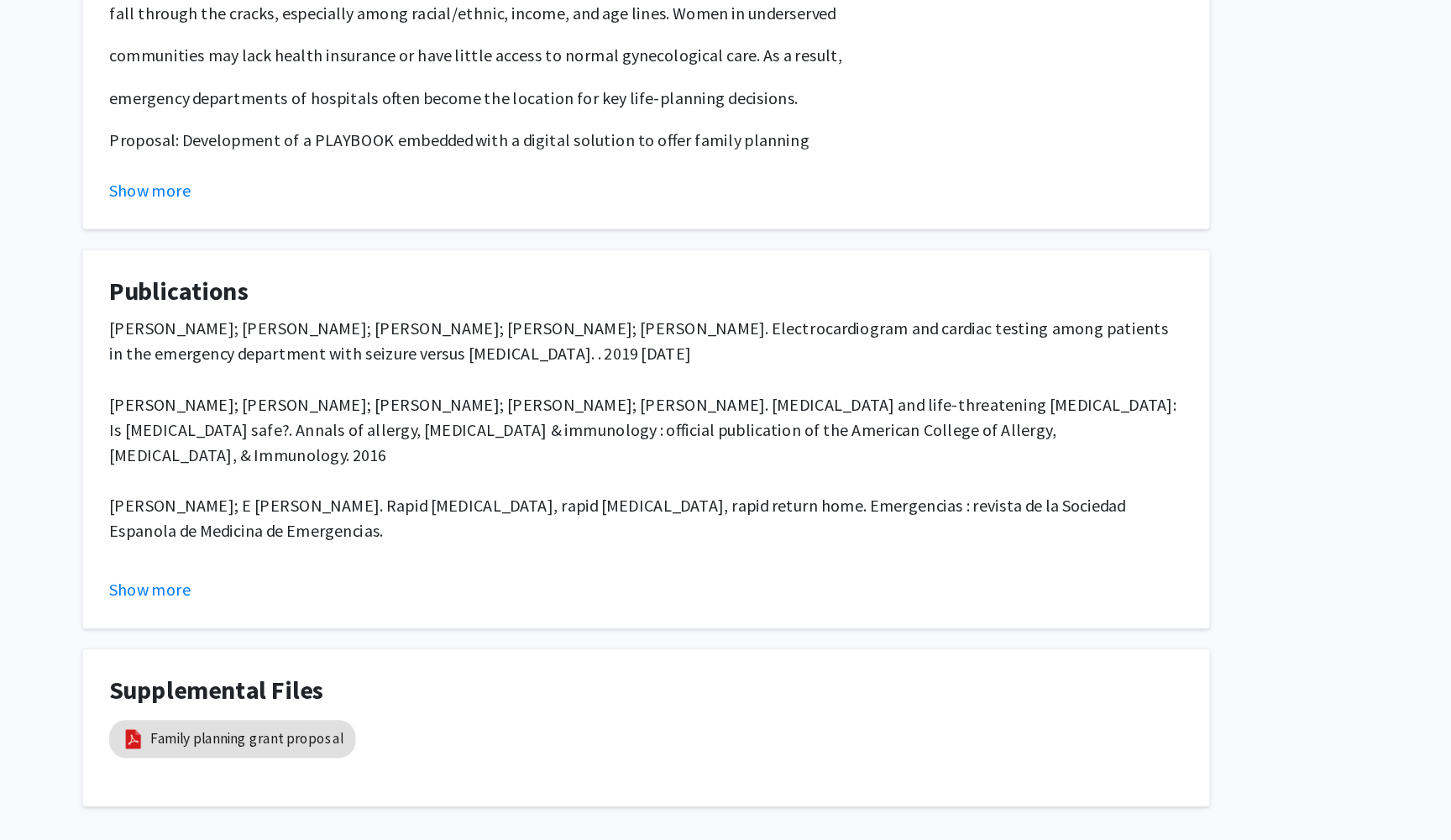
scroll to position [655, 0]
drag, startPoint x: 89, startPoint y: 263, endPoint x: 178, endPoint y: 263, distance: 89.0
copy div "[PERSON_NAME]"
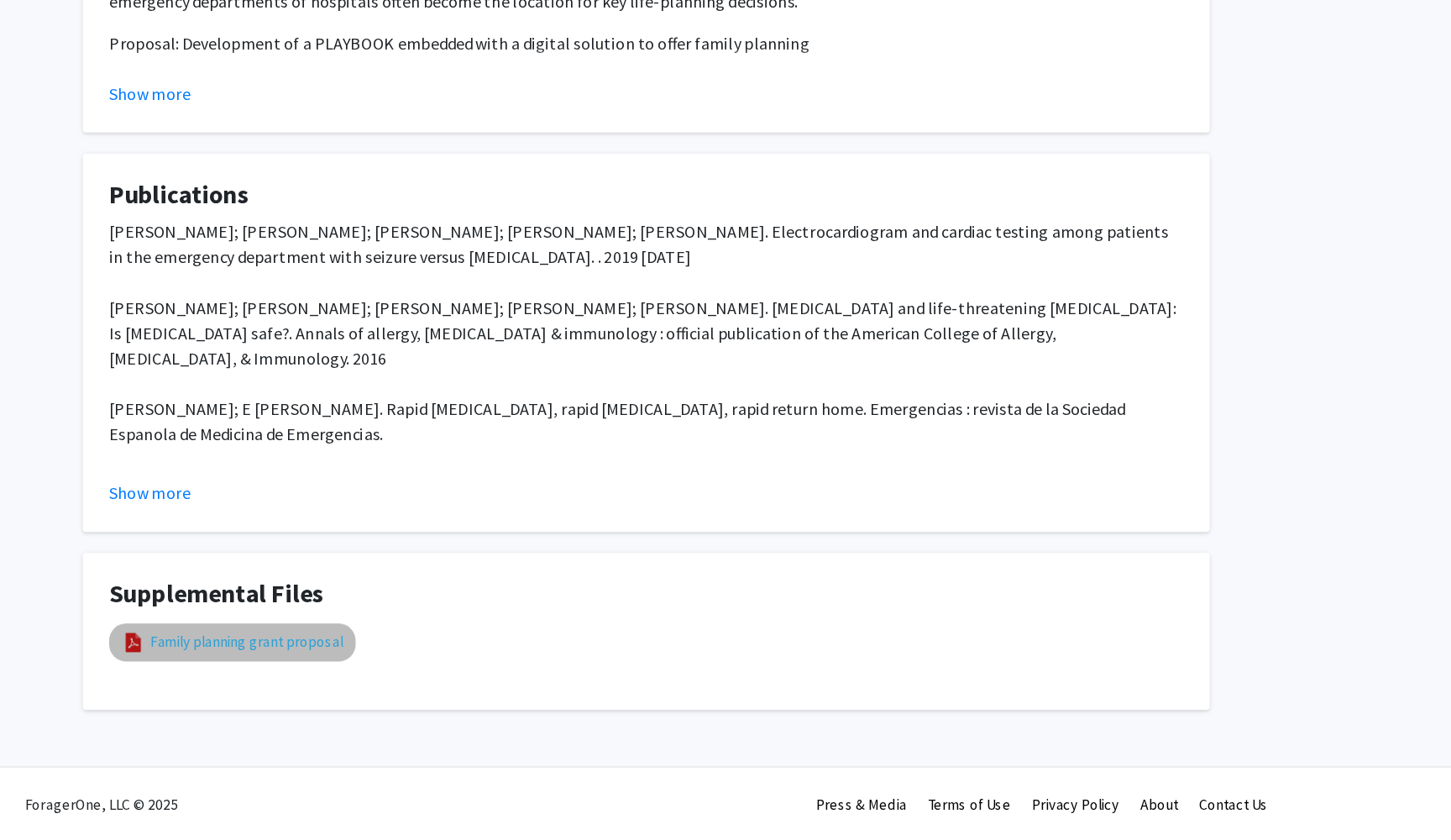
click at [330, 673] on link "Family planning grant proposal" at bounding box center [406, 681] width 153 height 18
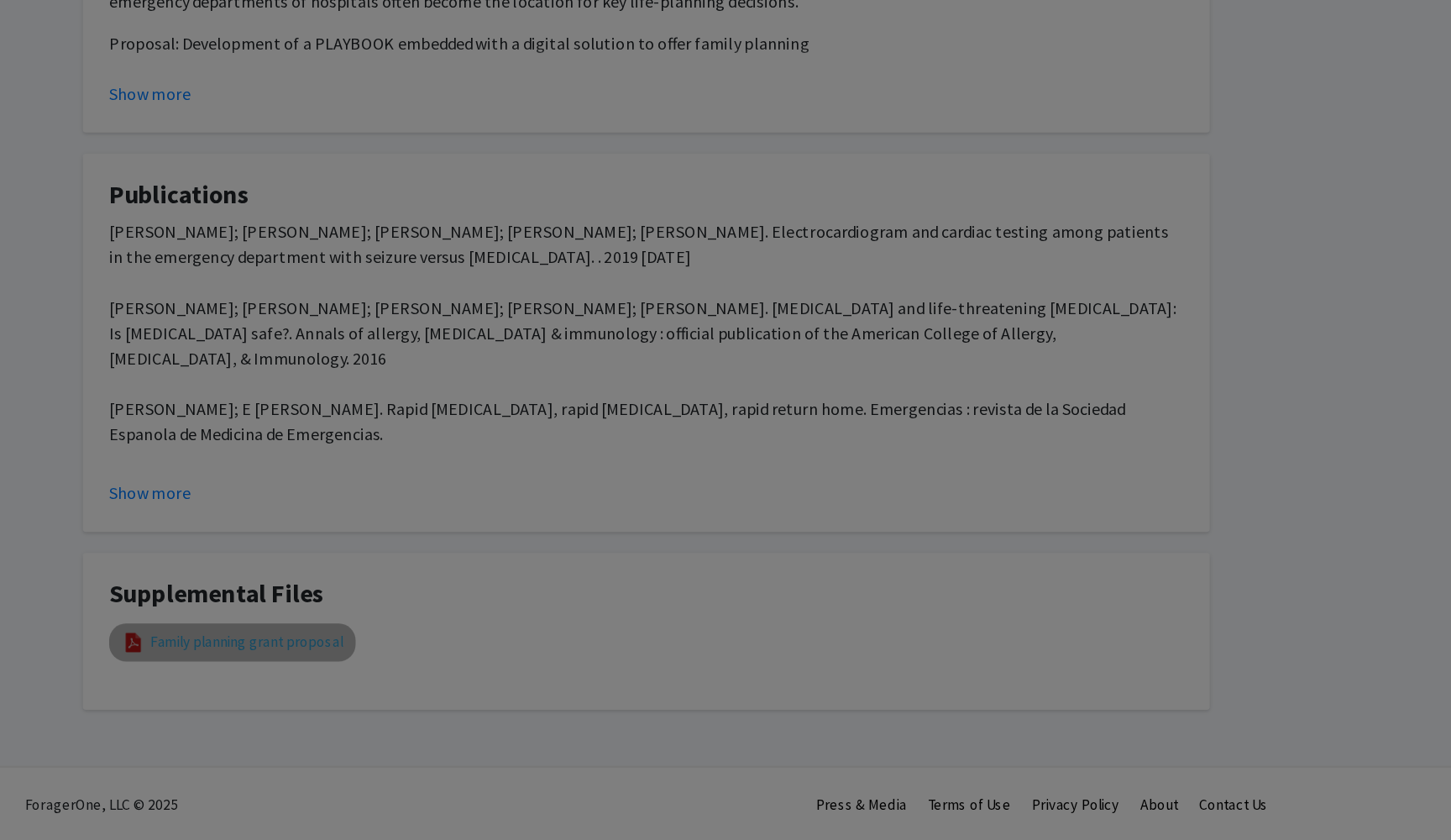
scroll to position [731, 0]
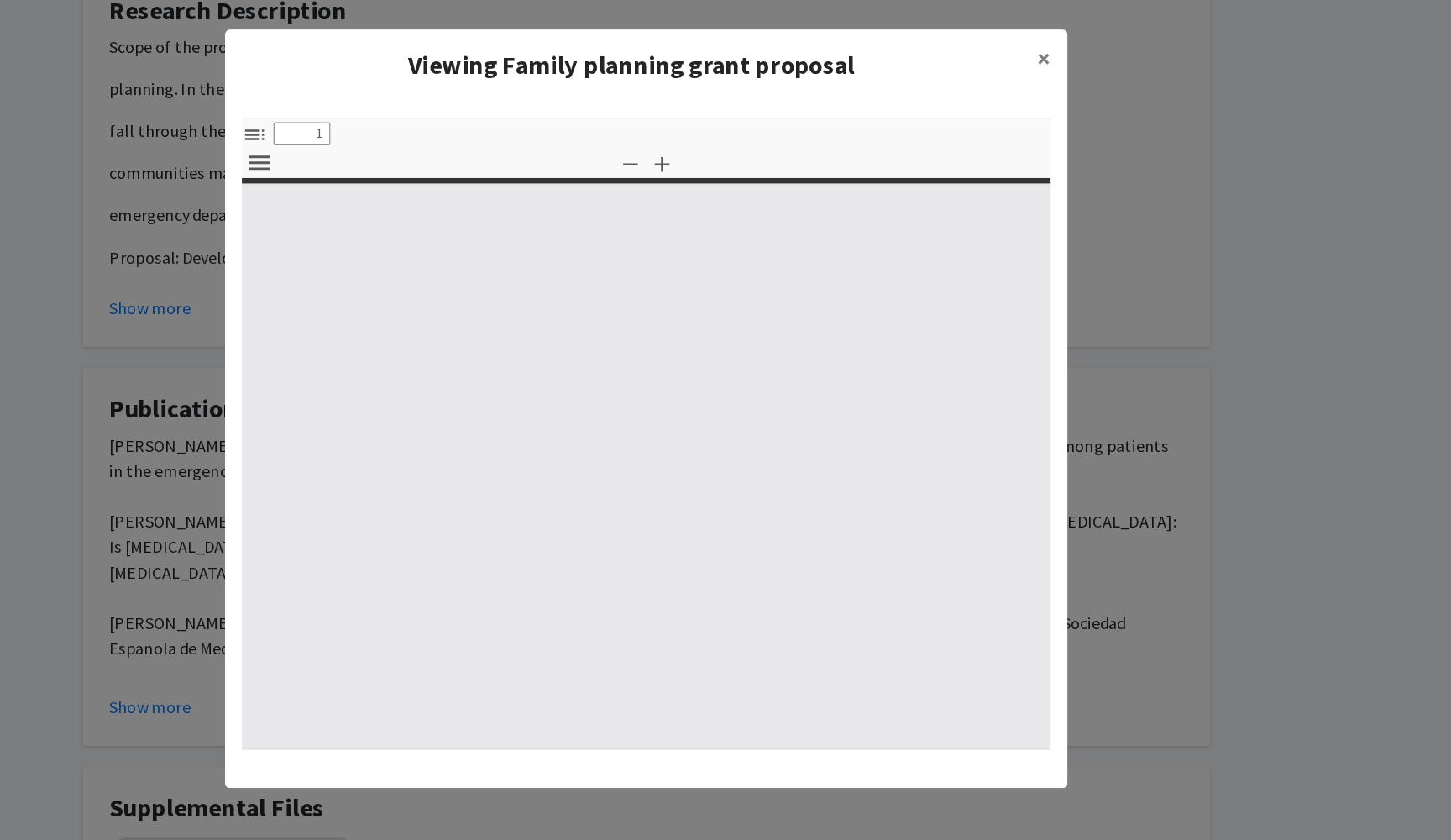
select select "custom"
type input "0"
select select "custom"
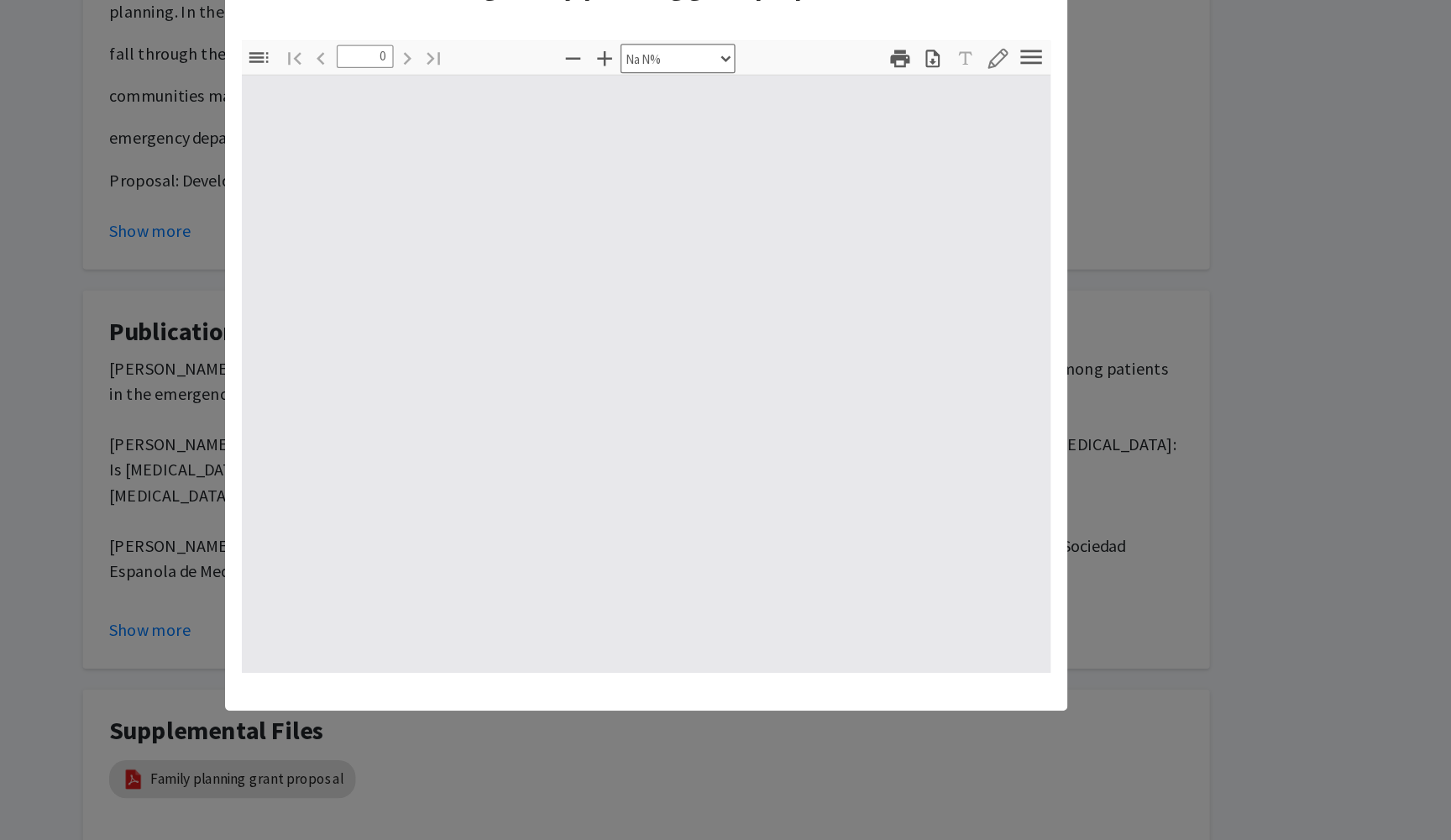
type input "1"
select select "auto"
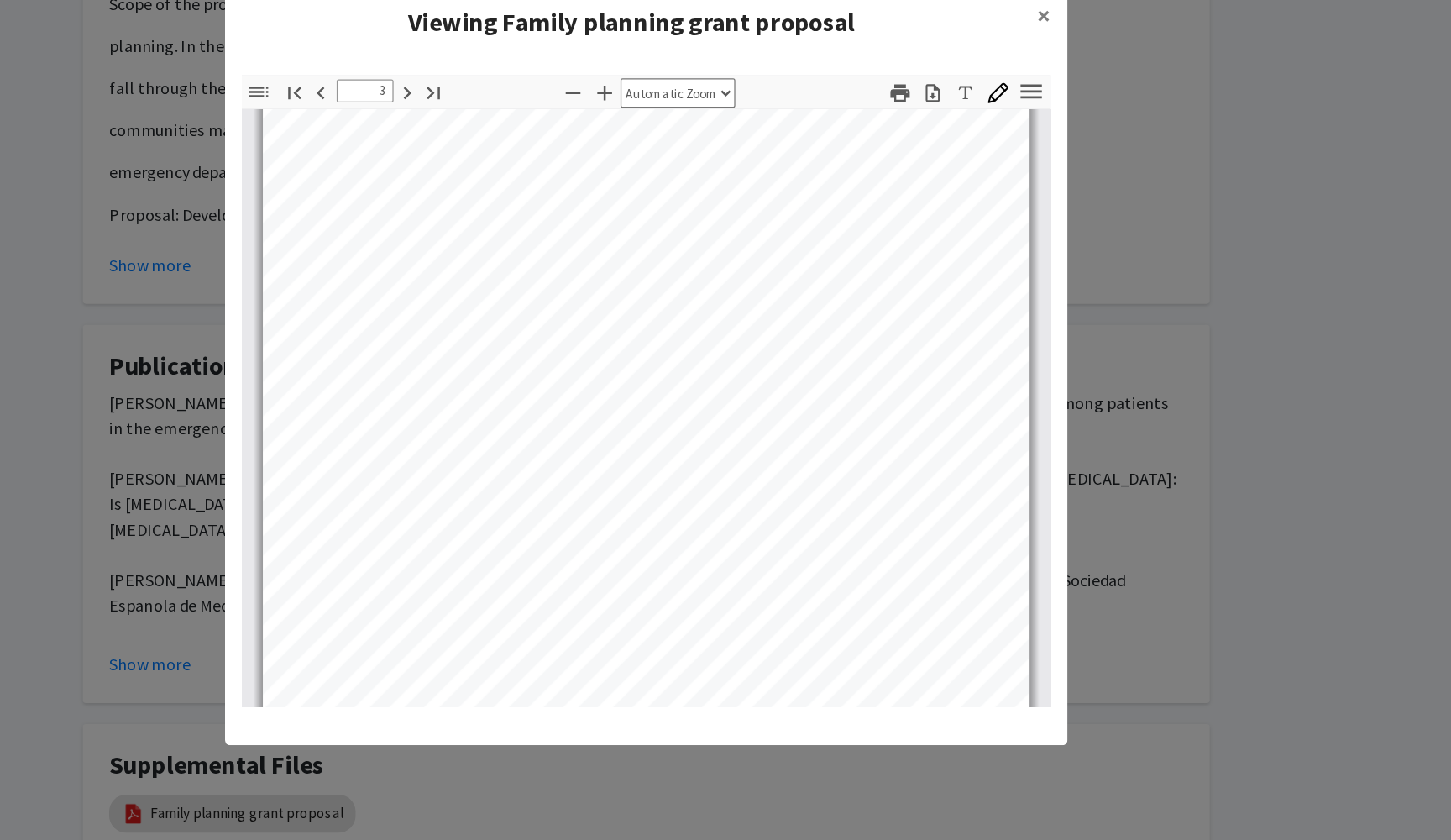
scroll to position [1884, 0]
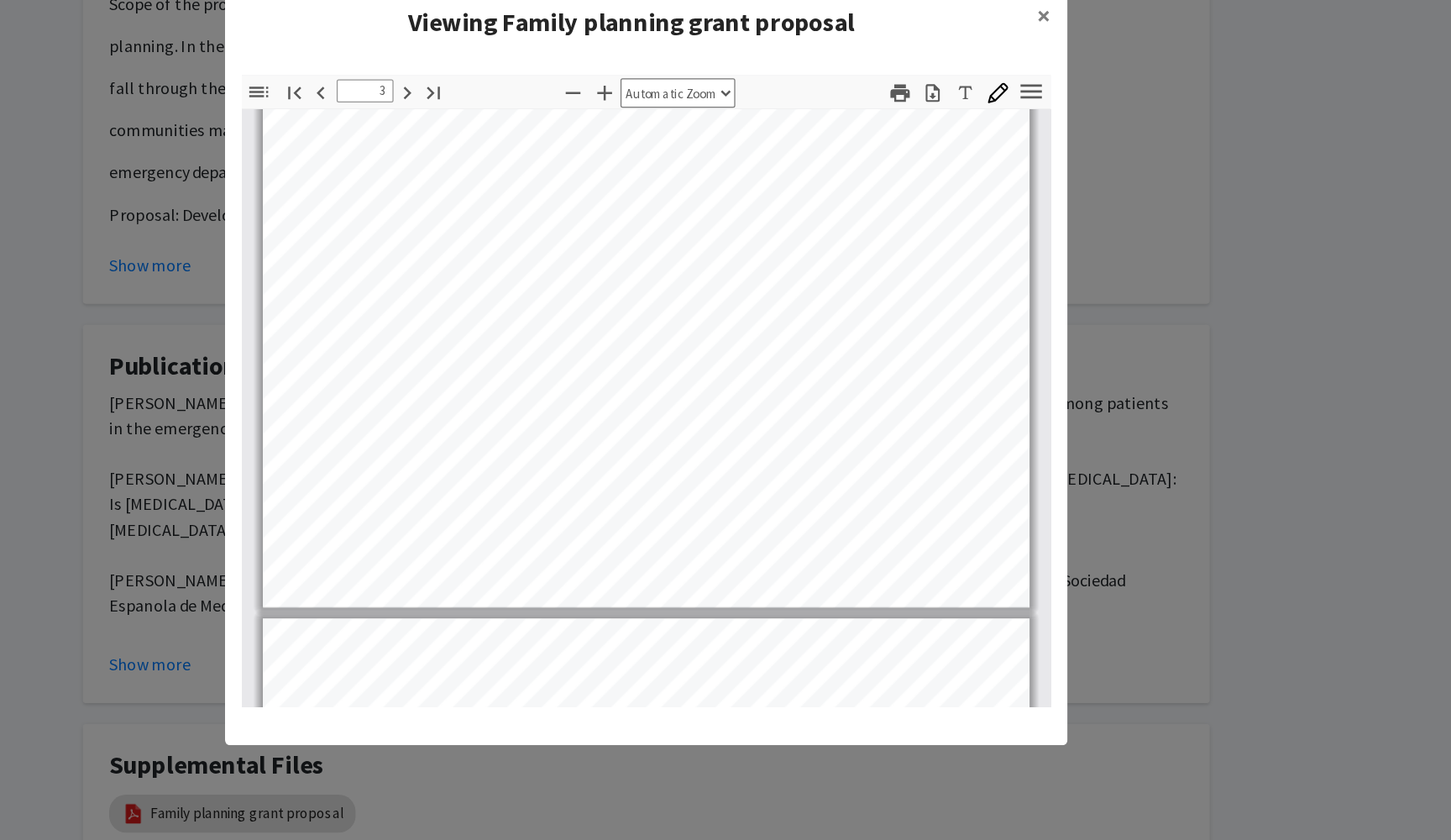
type input "4"
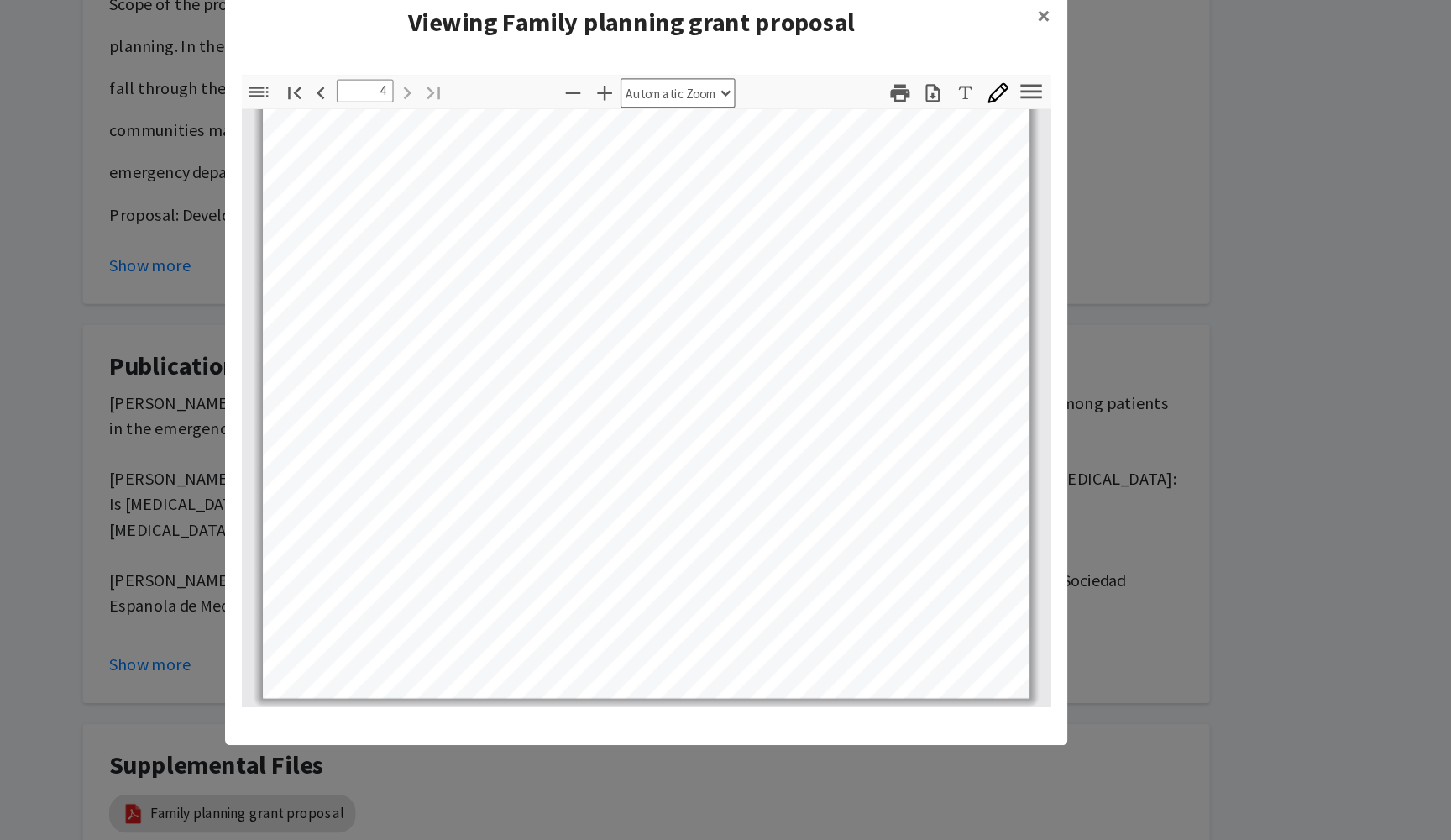
scroll to position [2732, 0]
